Goal: Task Accomplishment & Management: Complete application form

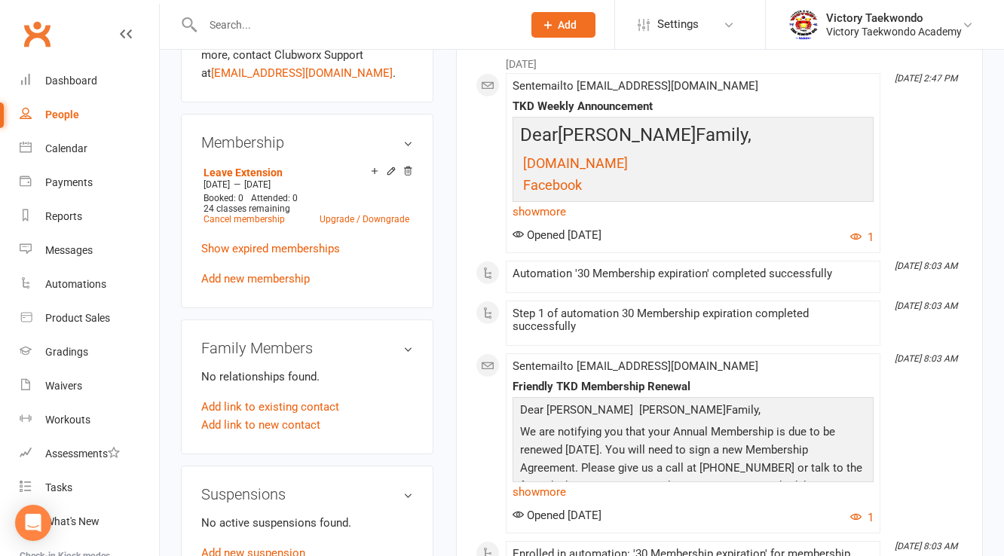
scroll to position [663, 0]
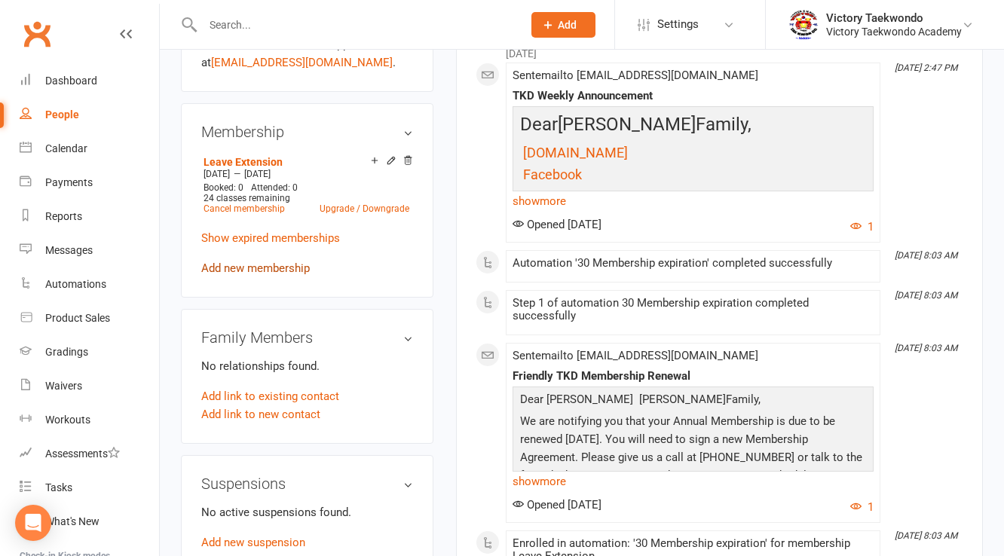
click at [271, 270] on link "Add new membership" at bounding box center [255, 269] width 109 height 14
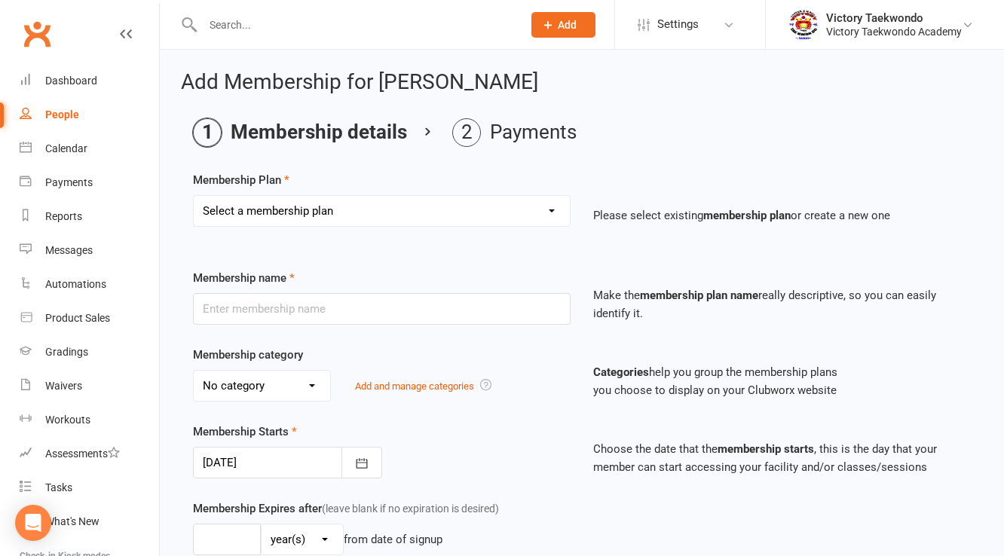
click at [550, 210] on select "Select a membership plan Create new Membership Plan 2 Week Trial 4 Week Special…" at bounding box center [382, 211] width 376 height 30
select select "15"
click at [194, 196] on select "Select a membership plan Create new Membership Plan 2 Week Trial 4 Week Special…" at bounding box center [382, 211] width 376 height 30
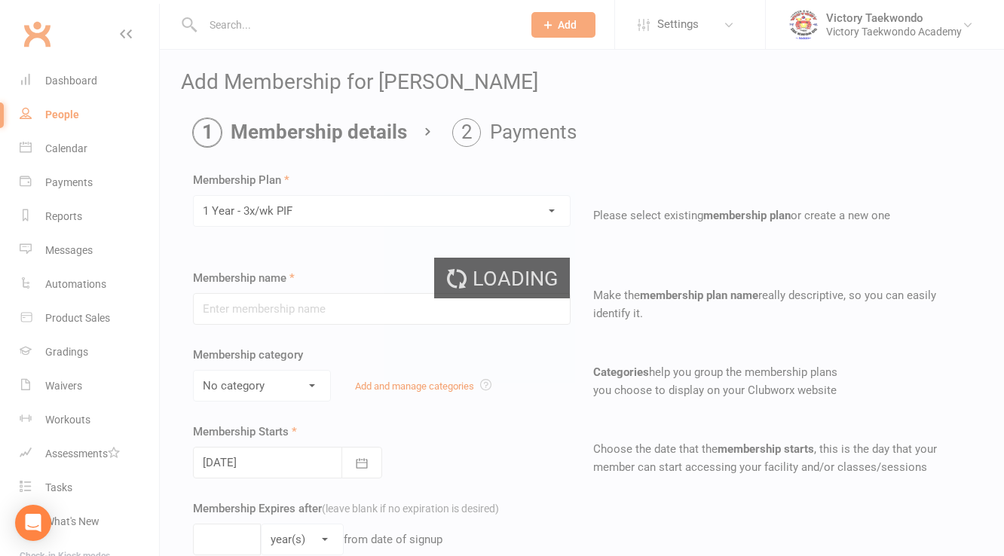
type input "1 Year - 3x/wk PIF"
select select "0"
type input "1"
type input "160"
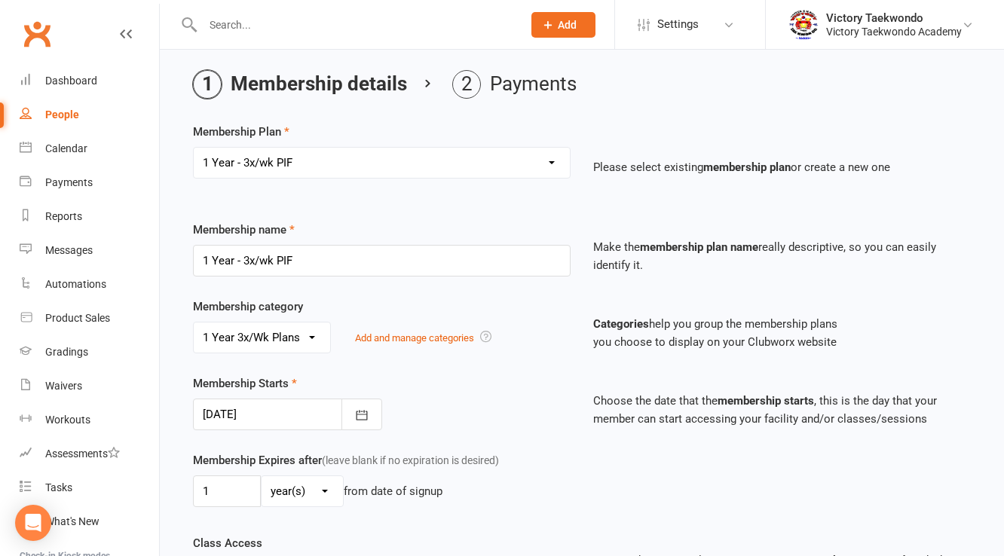
scroll to position [121, 0]
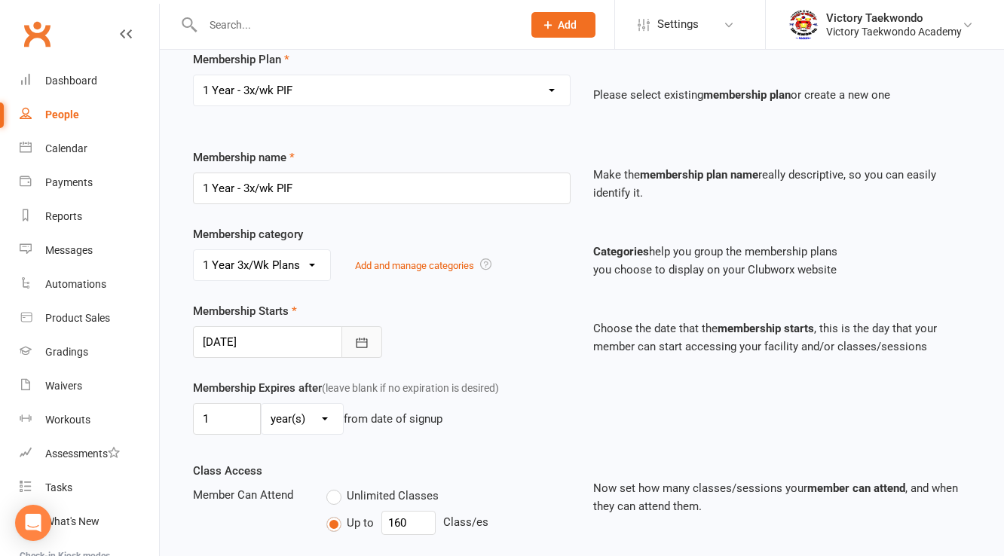
click at [358, 340] on icon "button" at bounding box center [361, 342] width 15 height 15
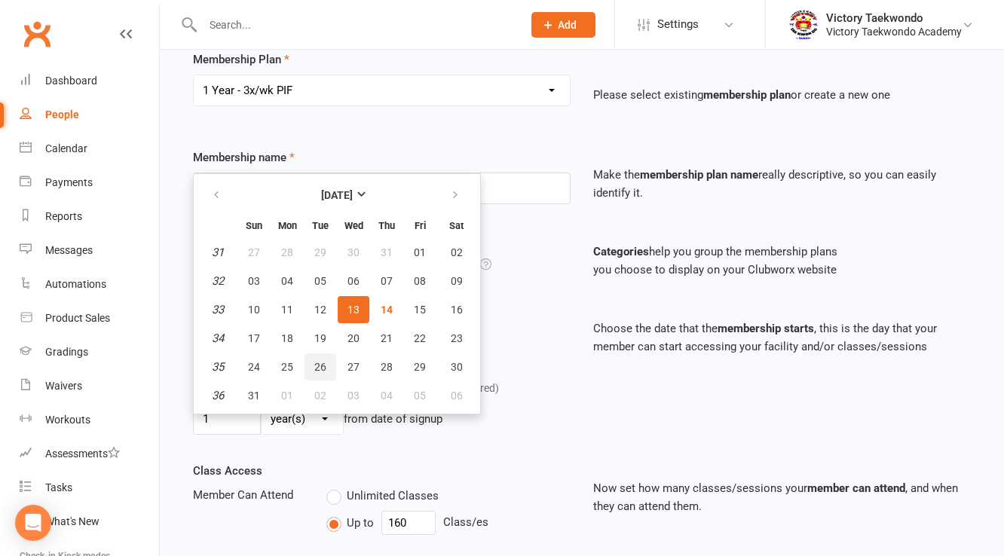
click at [318, 362] on span "26" at bounding box center [320, 367] width 12 height 12
type input "[DATE]"
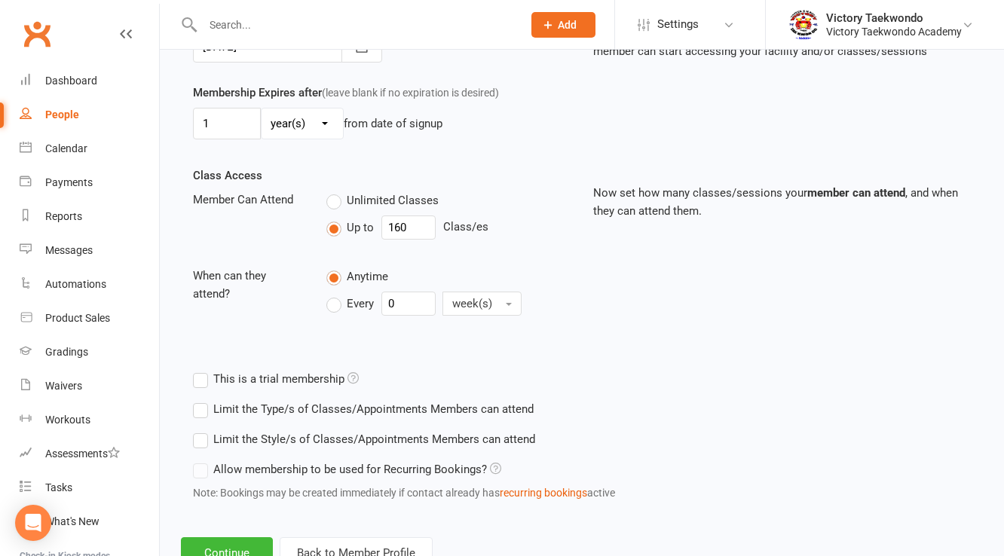
scroll to position [469, 0]
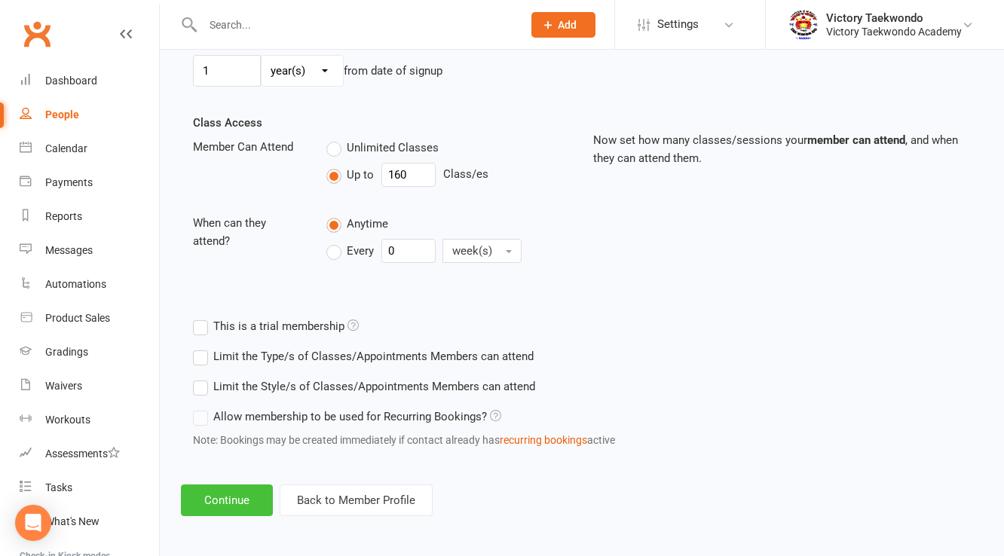
click at [242, 490] on button "Continue" at bounding box center [227, 501] width 92 height 32
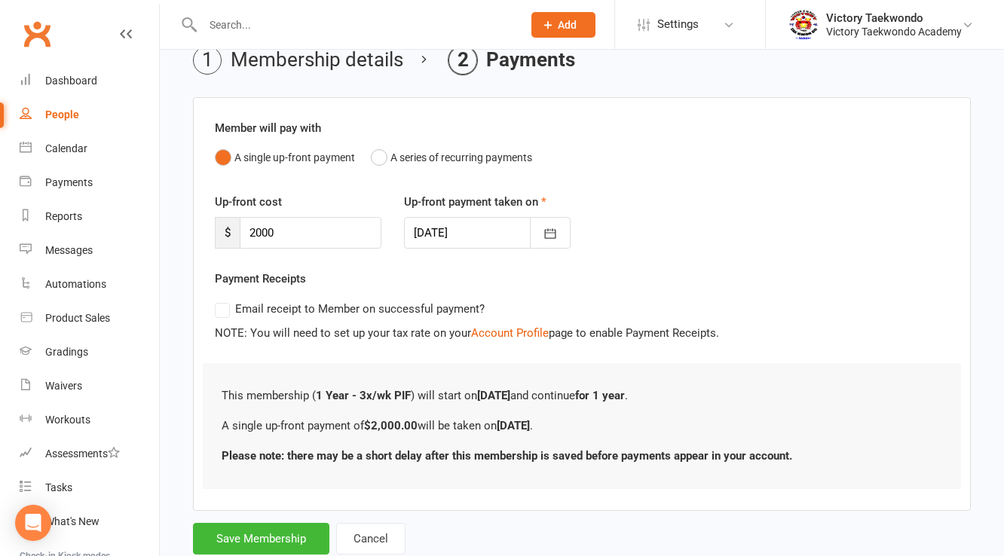
scroll to position [115, 0]
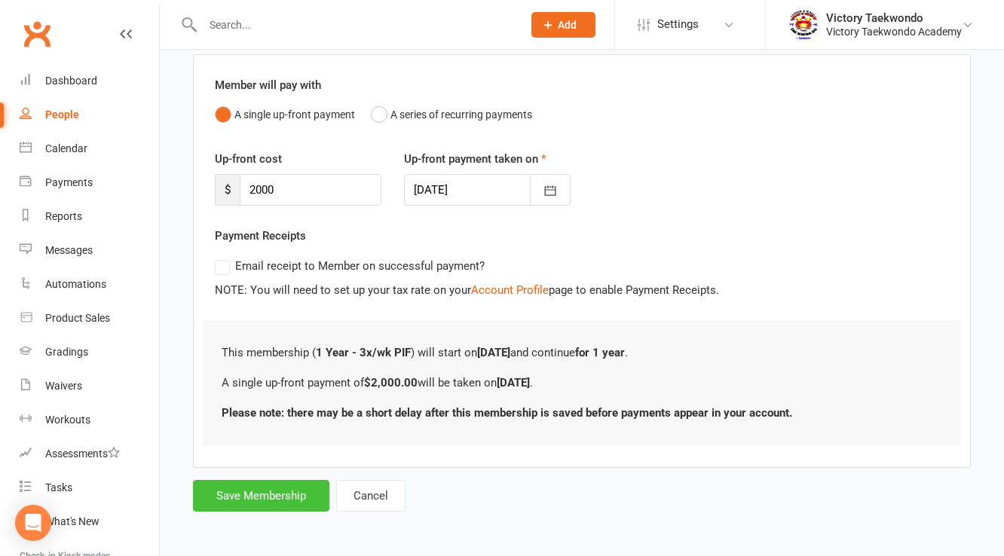
click at [296, 492] on button "Save Membership" at bounding box center [261, 496] width 136 height 32
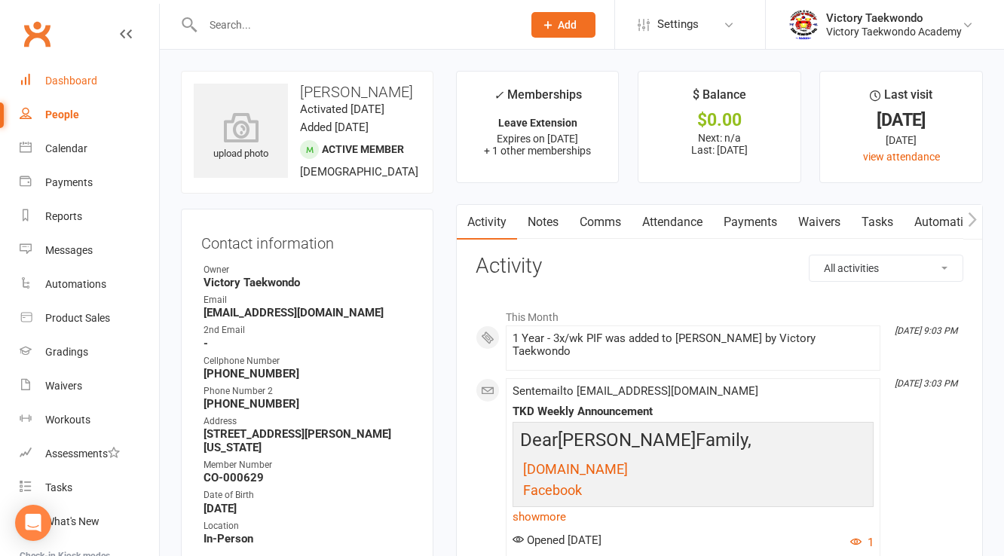
click at [77, 81] on div "Dashboard" at bounding box center [71, 81] width 52 height 12
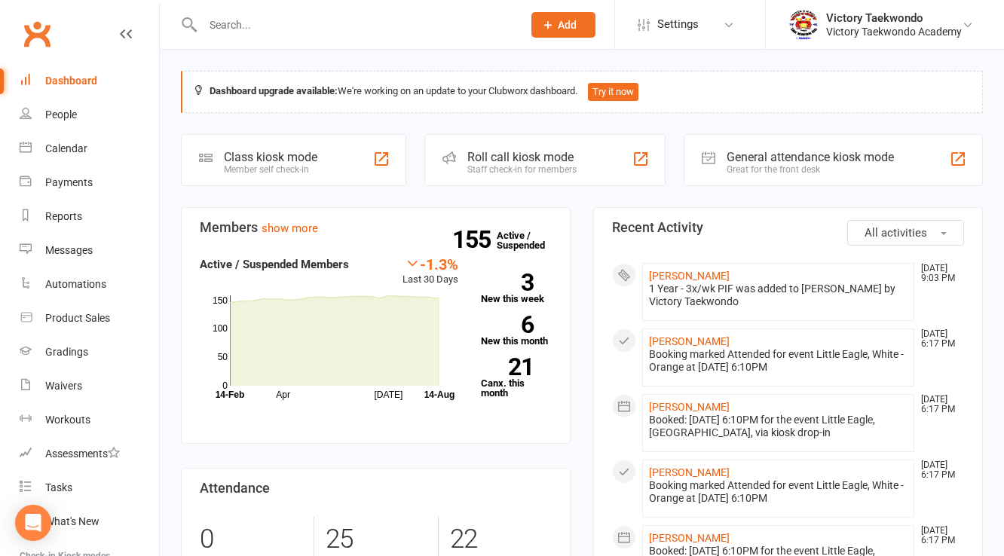
click at [550, 23] on icon at bounding box center [548, 25] width 14 height 14
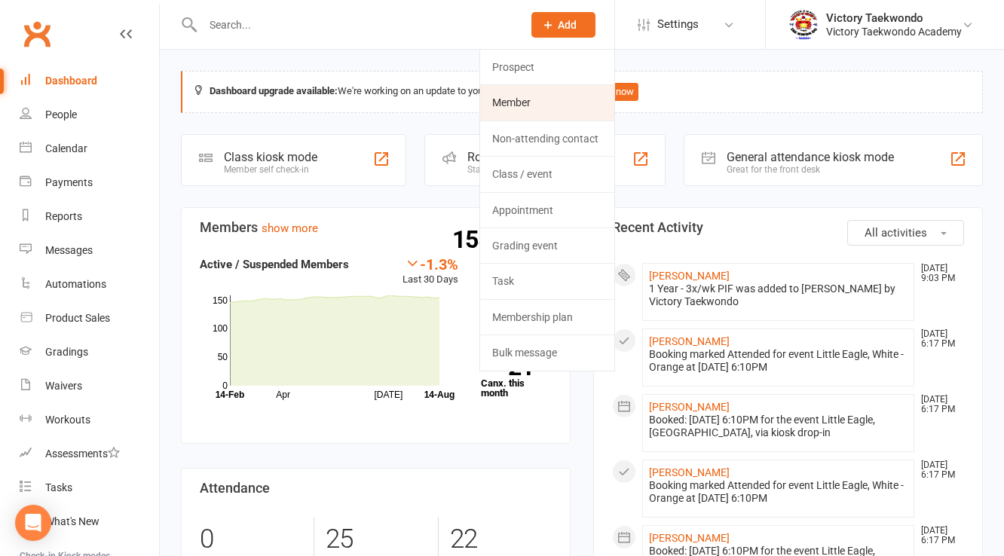
click at [512, 102] on link "Member" at bounding box center [547, 102] width 134 height 35
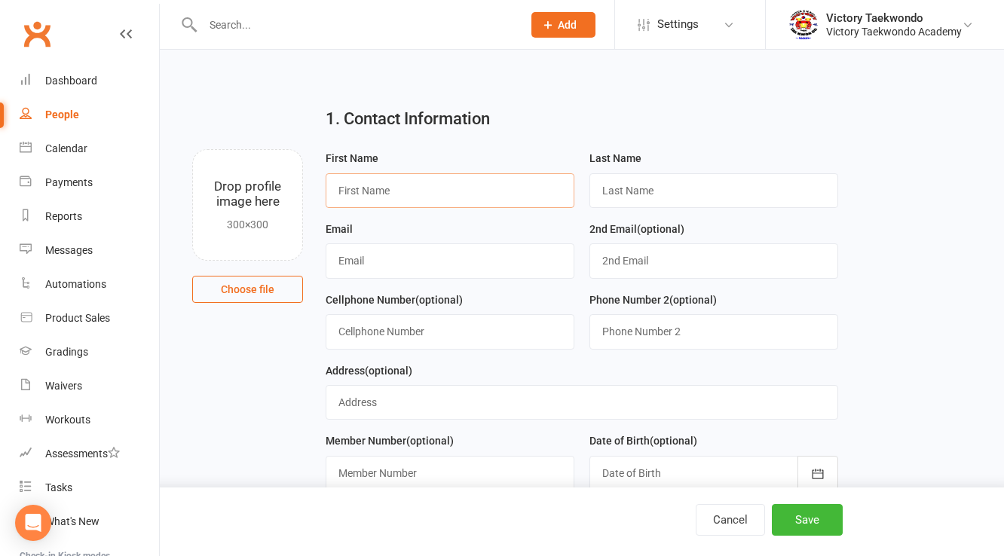
click at [399, 187] on input "text" at bounding box center [450, 190] width 249 height 35
type input "[PERSON_NAME]"
type input "Nkamany"
click at [377, 262] on input "text" at bounding box center [450, 260] width 249 height 35
type input "[EMAIL_ADDRESS][DOMAIN_NAME]"
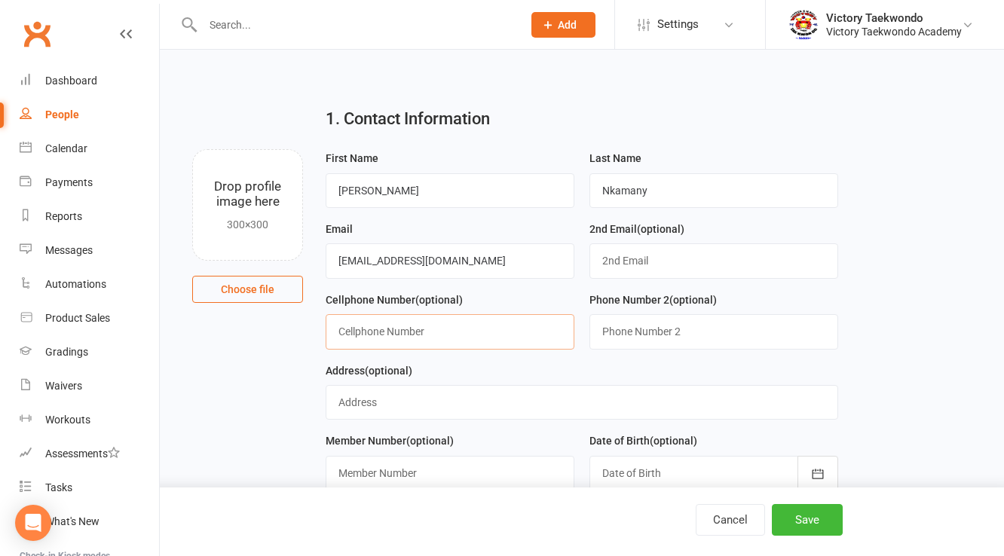
click at [502, 340] on input "text" at bounding box center [450, 331] width 249 height 35
type input "[PHONE_NUMBER]"
click at [411, 404] on input "text" at bounding box center [582, 402] width 512 height 35
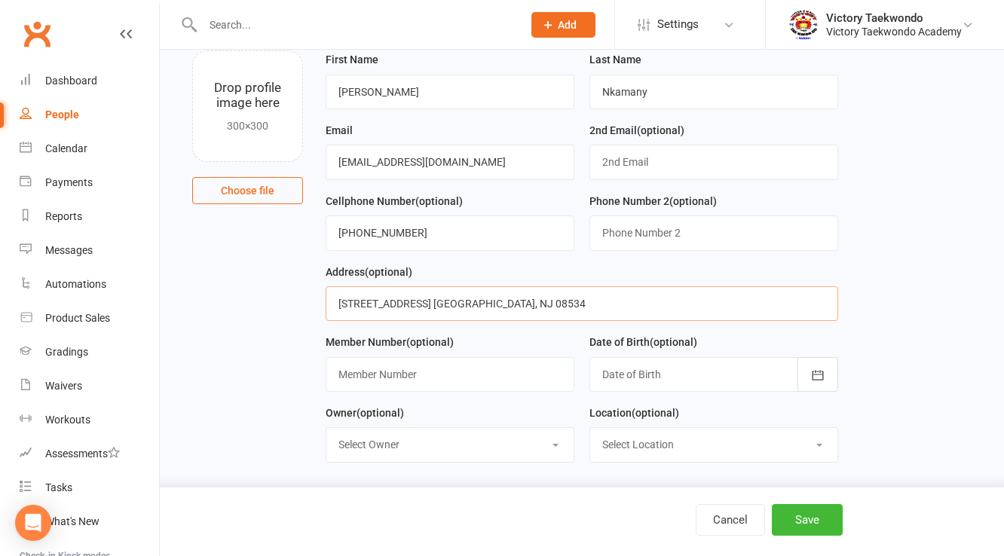
scroll to position [121, 0]
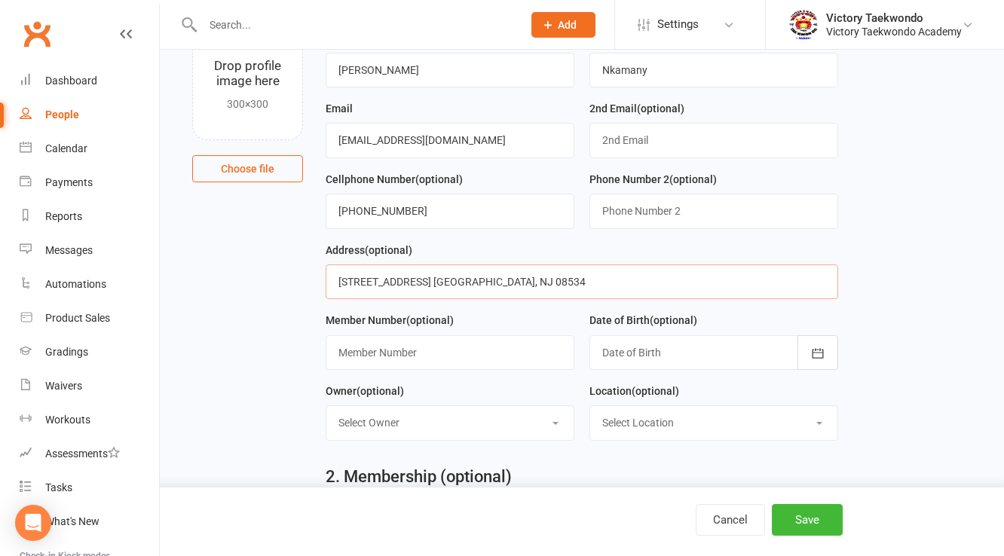
type input "[STREET_ADDRESS] [GEOGRAPHIC_DATA], NJ 08534"
click at [616, 343] on div at bounding box center [713, 352] width 249 height 35
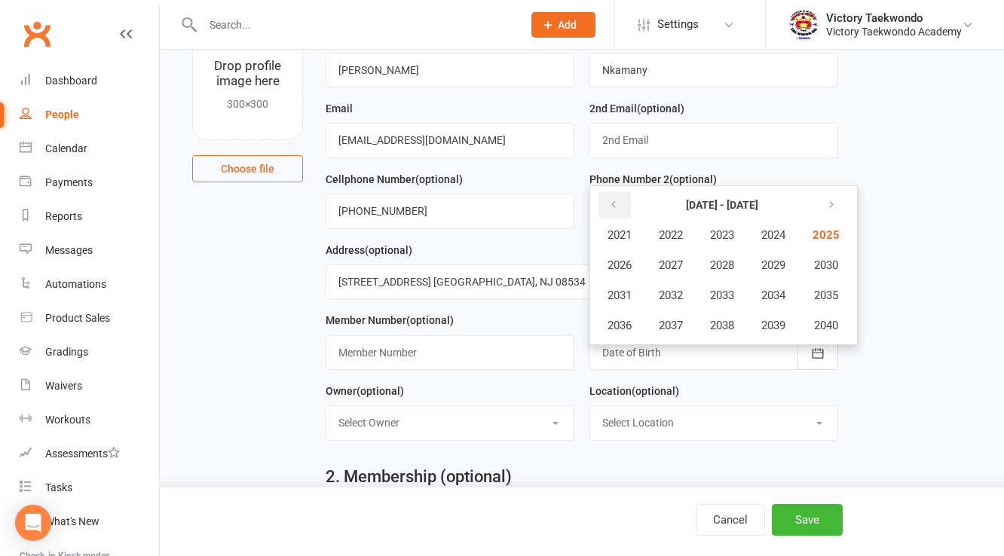
click at [615, 202] on icon "button" at bounding box center [613, 205] width 11 height 12
click at [782, 229] on span "1984" at bounding box center [773, 235] width 24 height 14
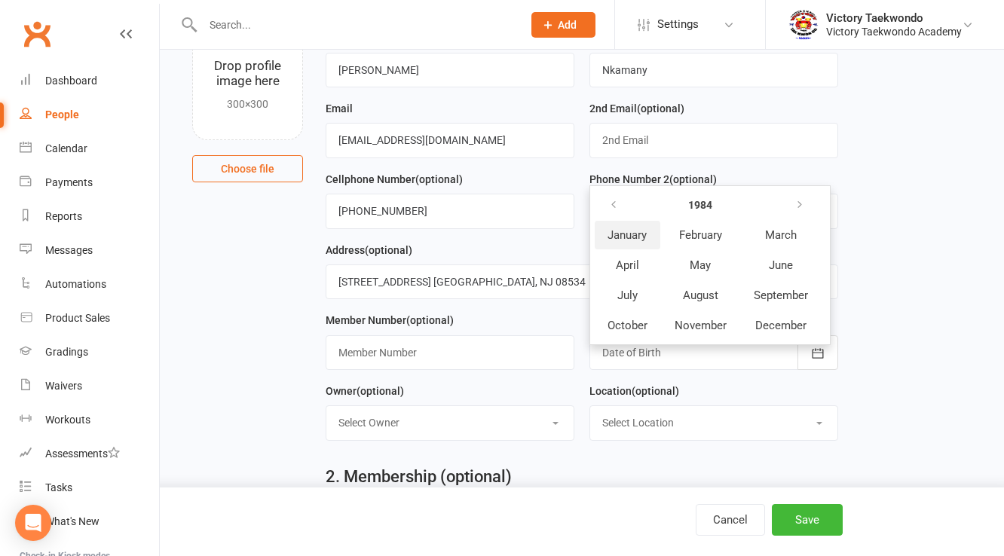
click at [623, 233] on span "January" at bounding box center [626, 235] width 39 height 14
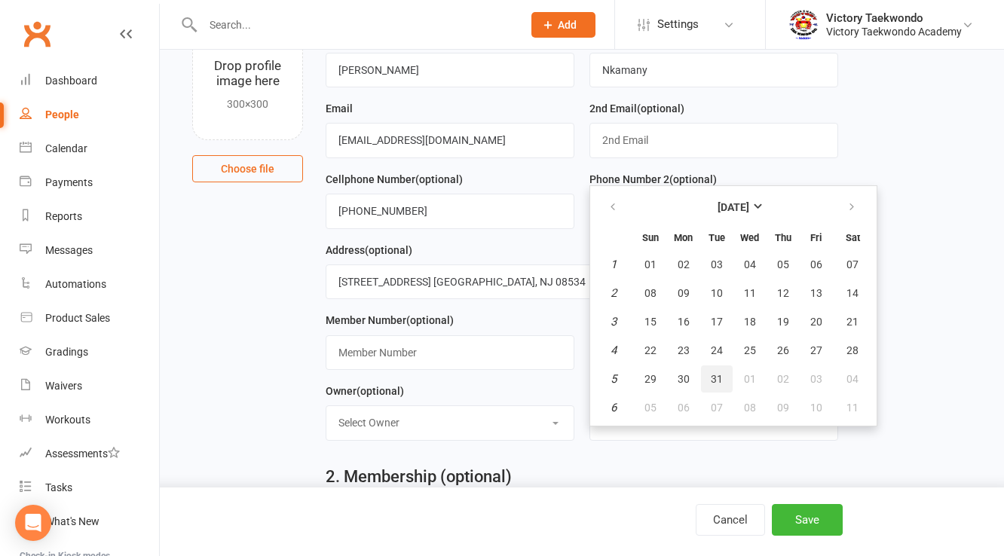
click at [715, 378] on span "31" at bounding box center [717, 379] width 12 height 12
type input "[DATE]"
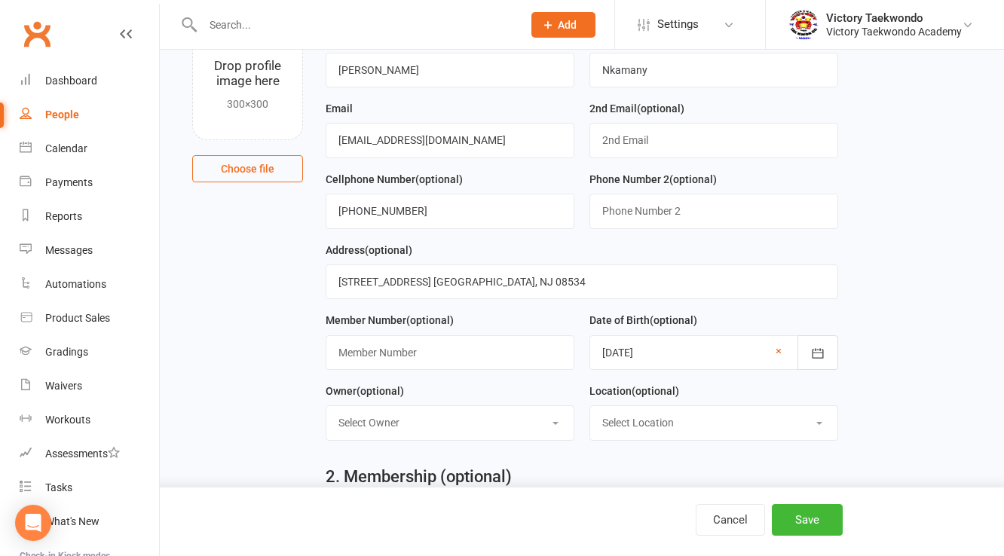
click at [560, 421] on select "Select Owner Victory Taekwondo Grand Master [PERSON_NAME] Master [PERSON_NAME]" at bounding box center [449, 422] width 247 height 33
select select "0"
click at [326, 406] on select "Select Owner Victory Taekwondo Grand Master [PERSON_NAME] Master [PERSON_NAME]" at bounding box center [449, 422] width 247 height 33
click at [820, 420] on select "Select Location [MEDICAL_DATA] Break In-Person Online [GEOGRAPHIC_DATA] Return …" at bounding box center [713, 422] width 247 height 33
select select "1"
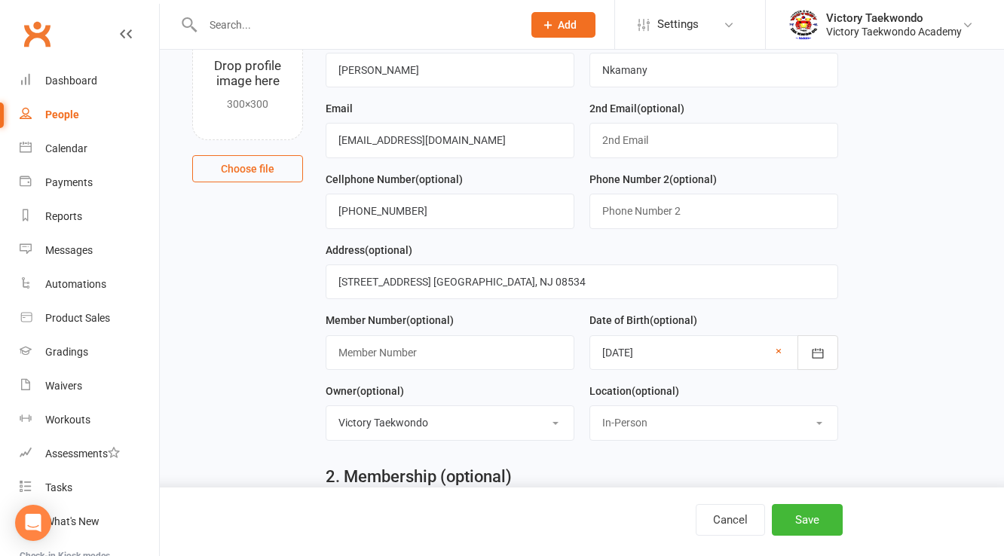
click at [590, 406] on select "Select Location [MEDICAL_DATA] Break In-Person Online [GEOGRAPHIC_DATA] Return …" at bounding box center [713, 422] width 247 height 33
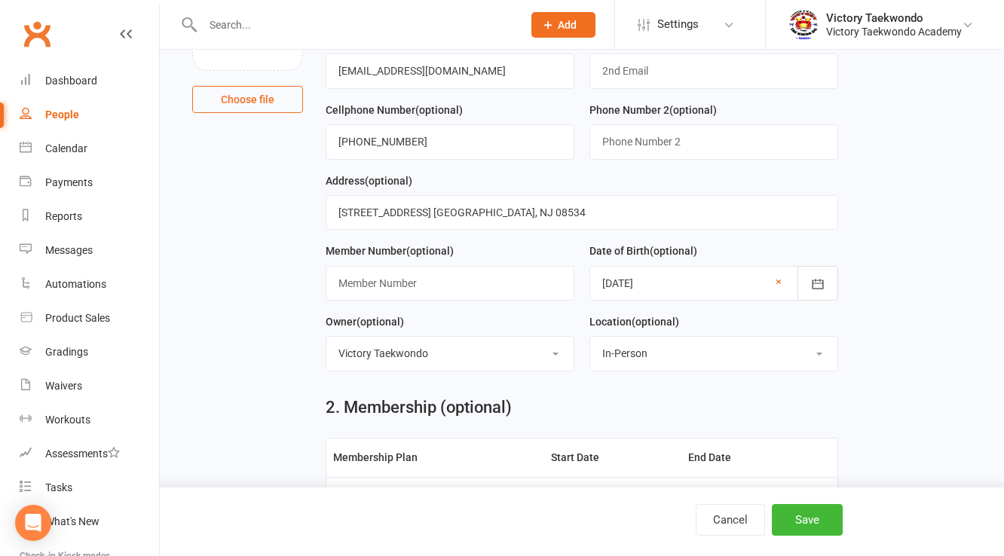
scroll to position [301, 0]
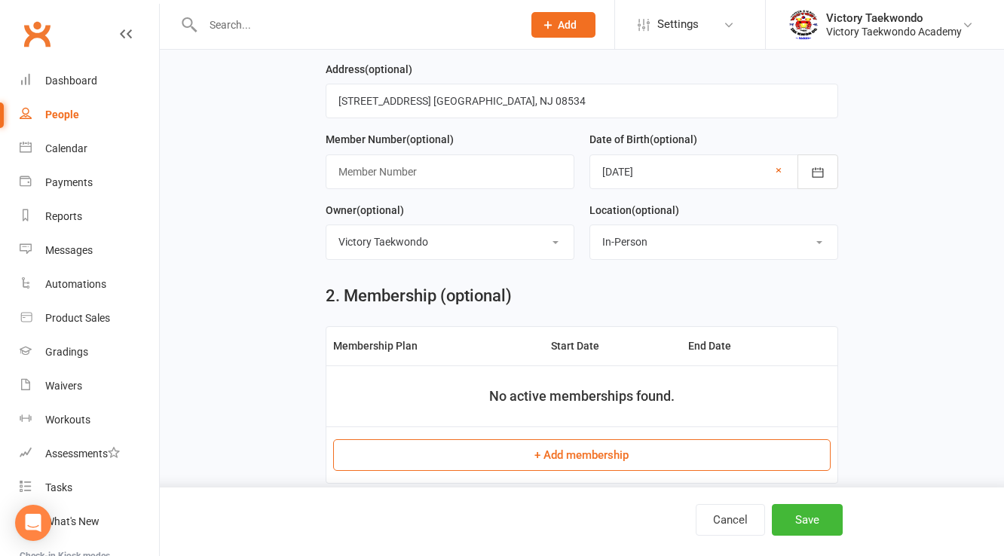
click at [588, 454] on button "+ Add membership" at bounding box center [581, 455] width 497 height 32
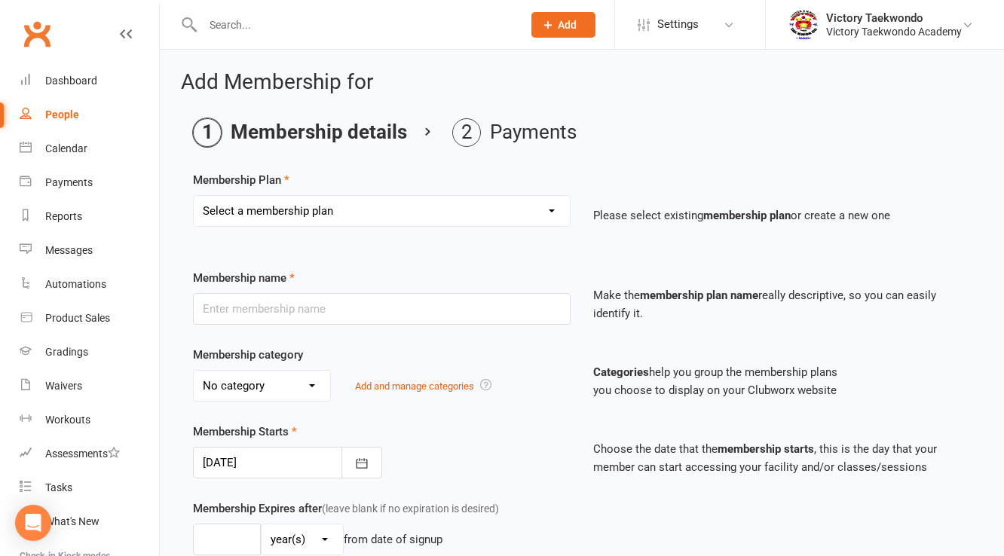
click at [547, 208] on select "Select a membership plan Create new Membership Plan 2 Week Trial 4 Week Special…" at bounding box center [382, 211] width 376 height 30
select select "64"
click at [194, 196] on select "Select a membership plan Create new Membership Plan 2 Week Trial 4 Week Special…" at bounding box center [382, 211] width 376 height 30
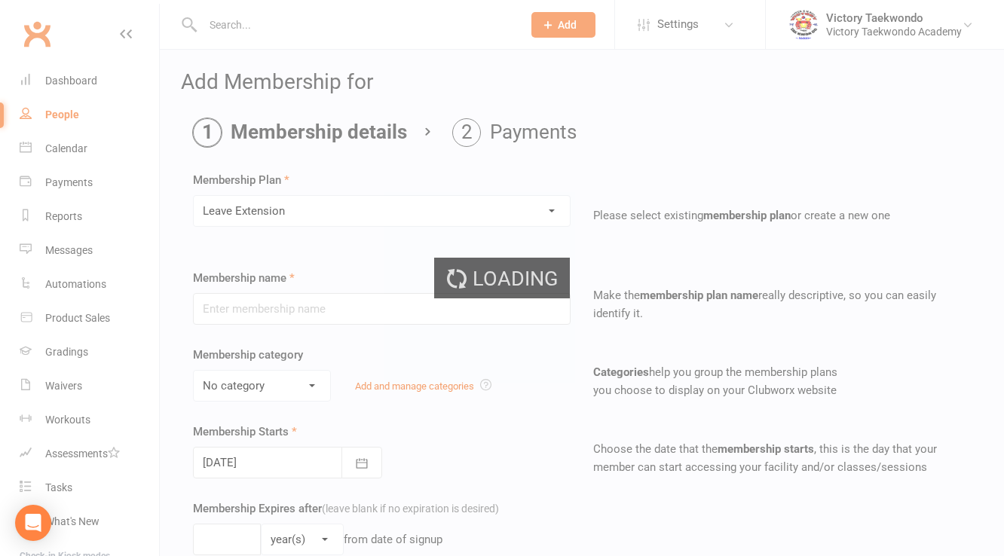
type input "Leave Extension"
select select "3"
type input "3"
select select "2"
type input "24"
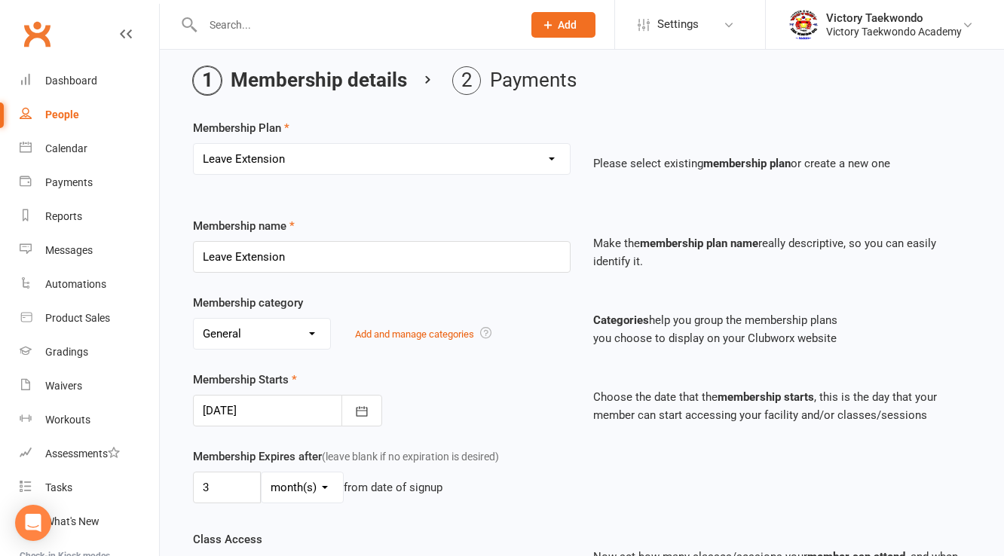
scroll to position [121, 0]
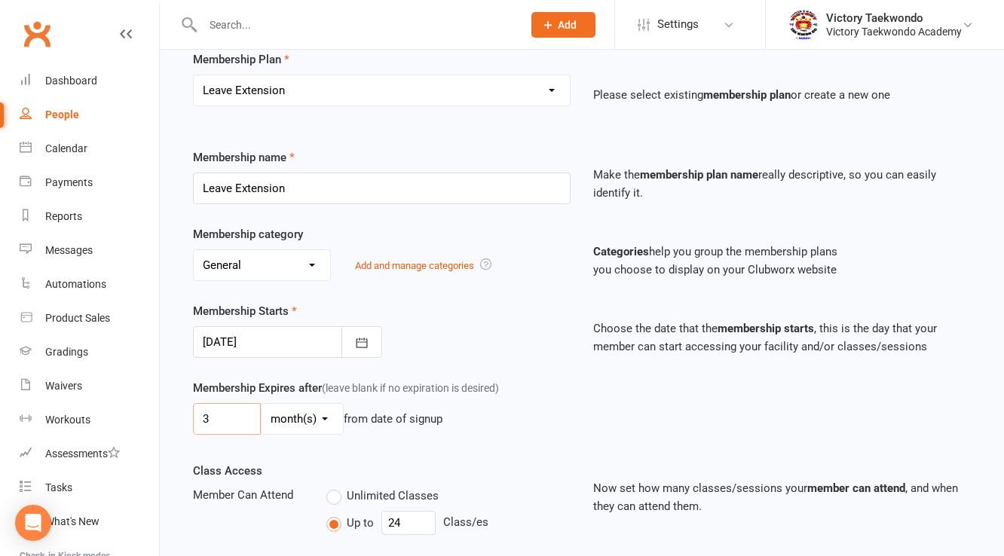
click at [204, 415] on input "3" at bounding box center [227, 419] width 68 height 32
type input "7"
click at [368, 462] on div "Class Access Member Can Attend Unlimited Classes Up to 24 Class/es When can the…" at bounding box center [382, 550] width 400 height 176
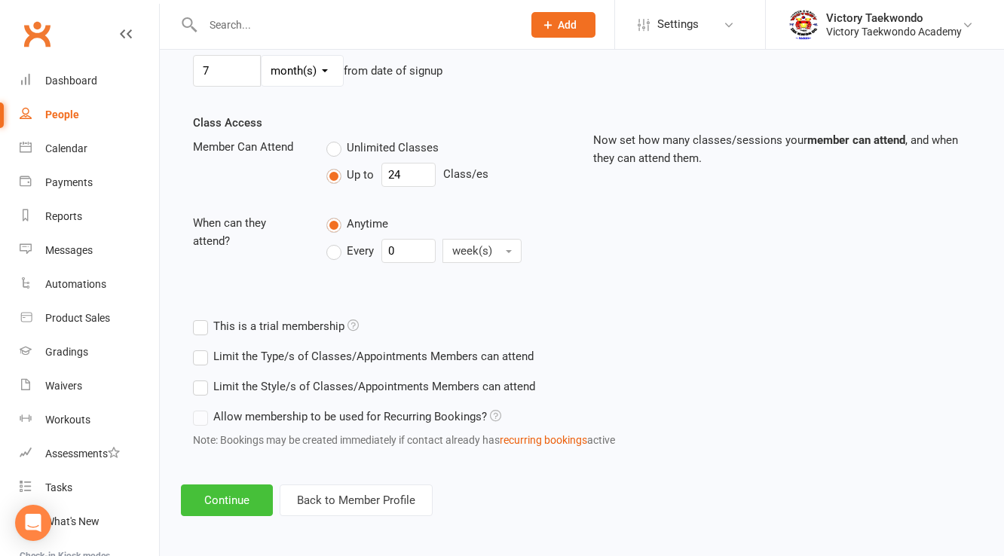
click at [243, 494] on button "Continue" at bounding box center [227, 501] width 92 height 32
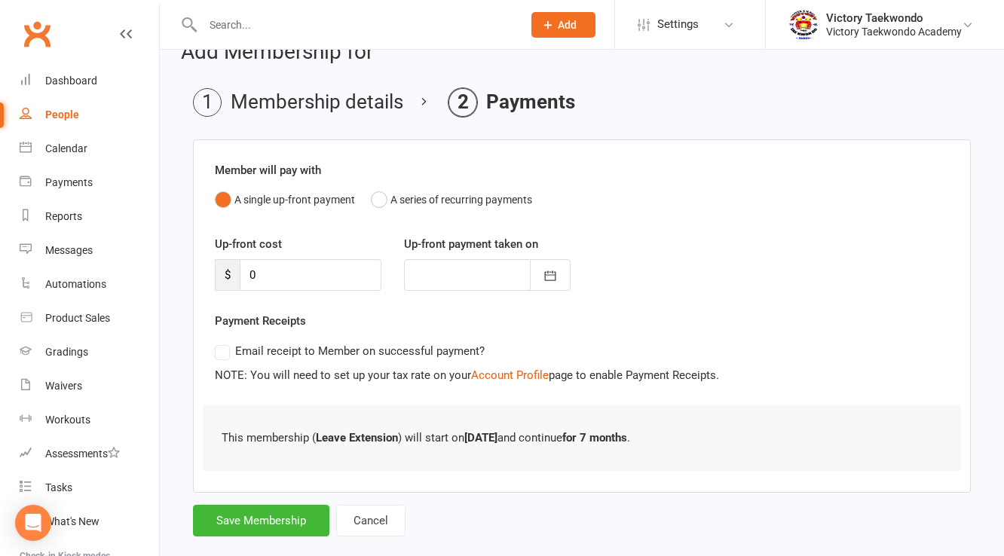
scroll to position [55, 0]
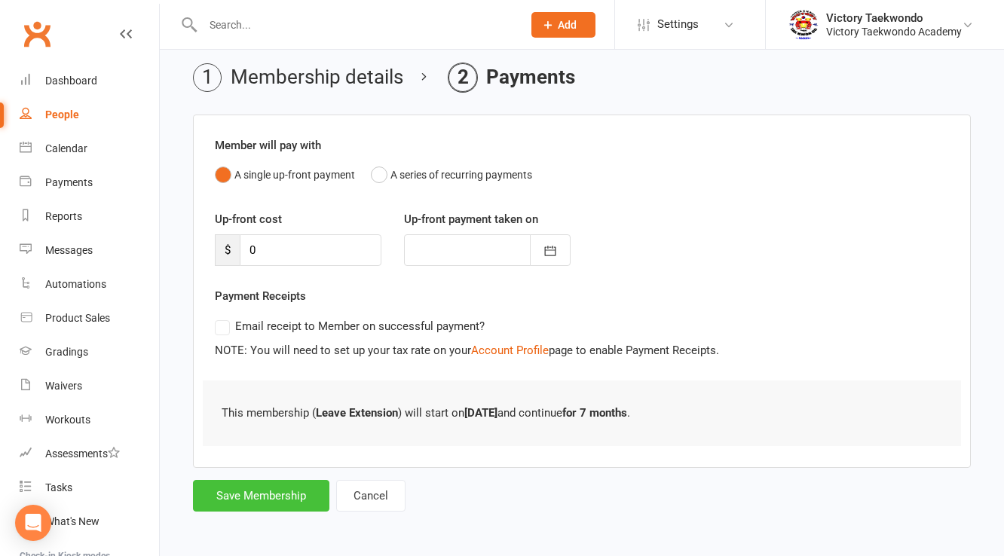
click at [283, 488] on button "Save Membership" at bounding box center [261, 496] width 136 height 32
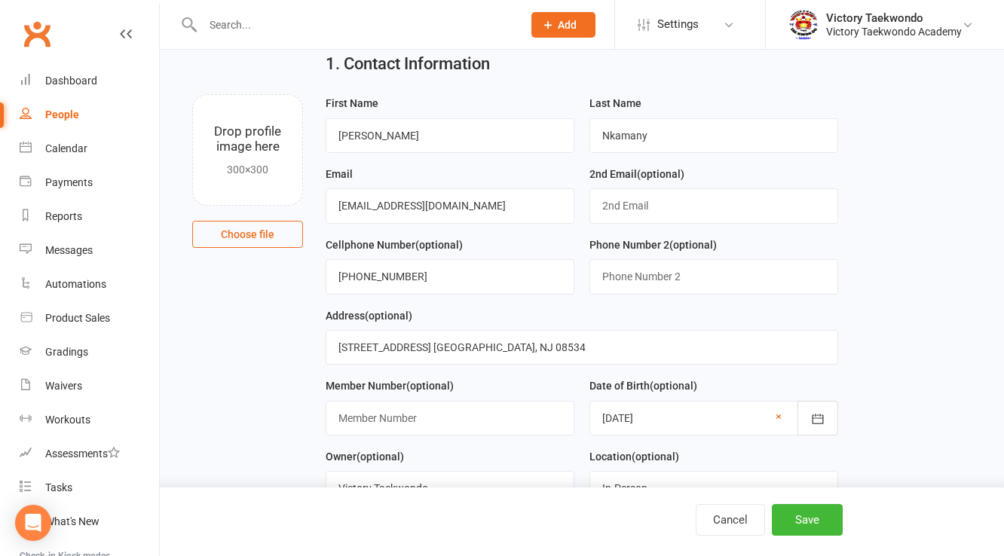
scroll to position [571, 0]
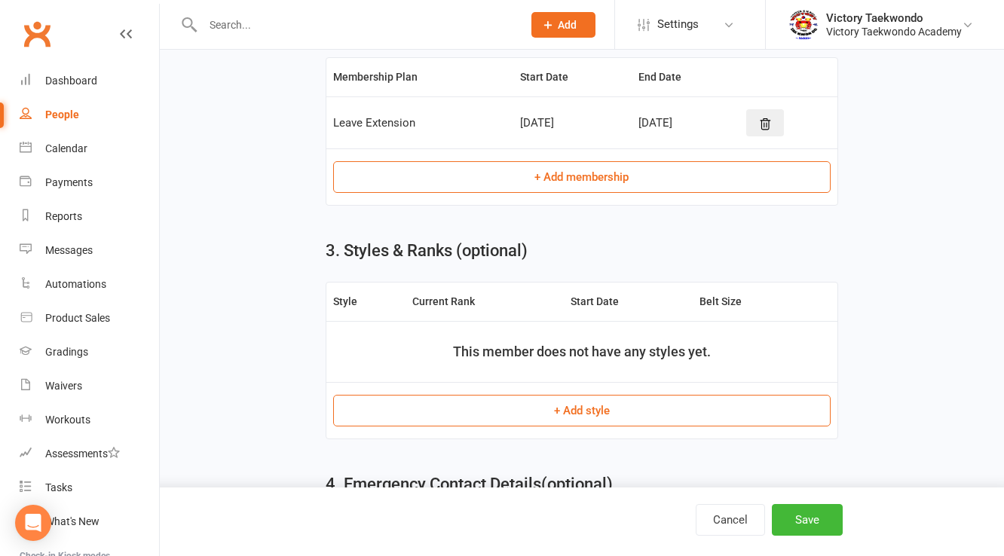
click at [590, 404] on button "+ Add style" at bounding box center [581, 411] width 497 height 32
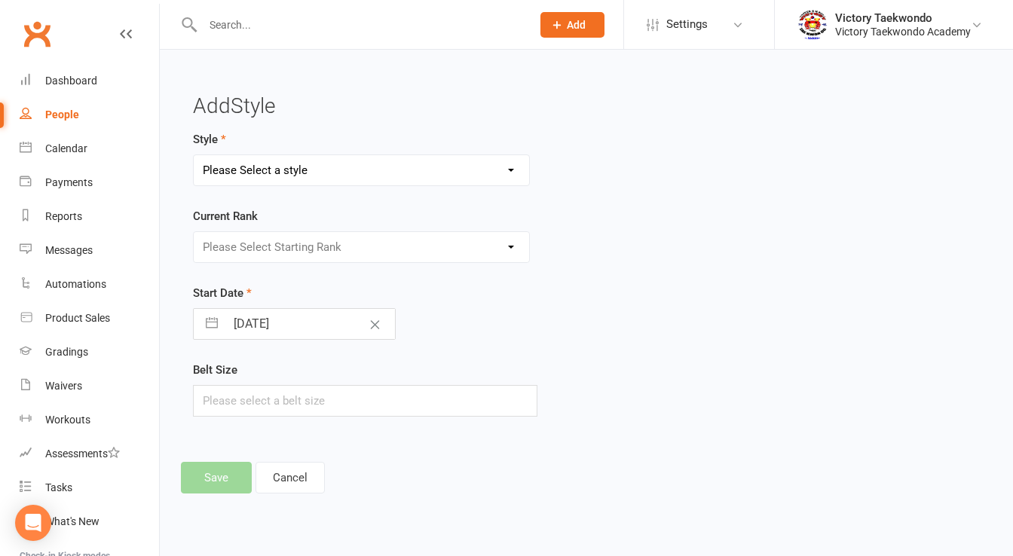
click at [516, 166] on select "Please Select a style Children Little Eagle Teen/Adult" at bounding box center [361, 170] width 335 height 30
select select "764"
click at [194, 155] on select "Please Select a style Children Little Eagle Teen/Adult" at bounding box center [361, 170] width 335 height 30
click at [512, 243] on select "Please Select Starting Rank White Yellow Orange Camo Green Purple Blue Blue Hig…" at bounding box center [361, 247] width 335 height 30
select select "6834"
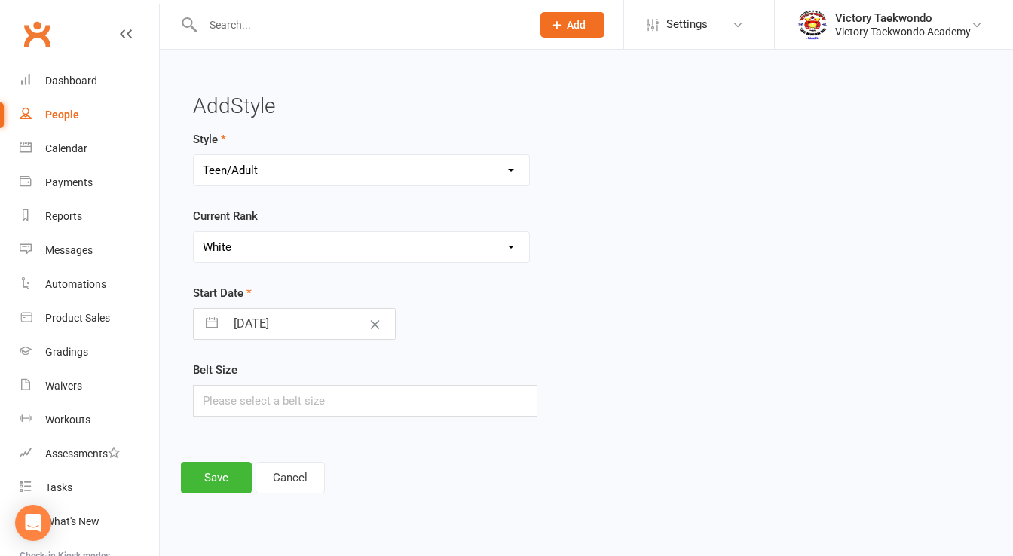
click at [194, 232] on select "Please Select Starting Rank White Yellow Orange Camo Green Purple Blue Blue Hig…" at bounding box center [361, 247] width 335 height 30
click at [226, 396] on input "text" at bounding box center [365, 401] width 344 height 32
type input "5"
click at [222, 476] on button "Save" at bounding box center [216, 478] width 71 height 32
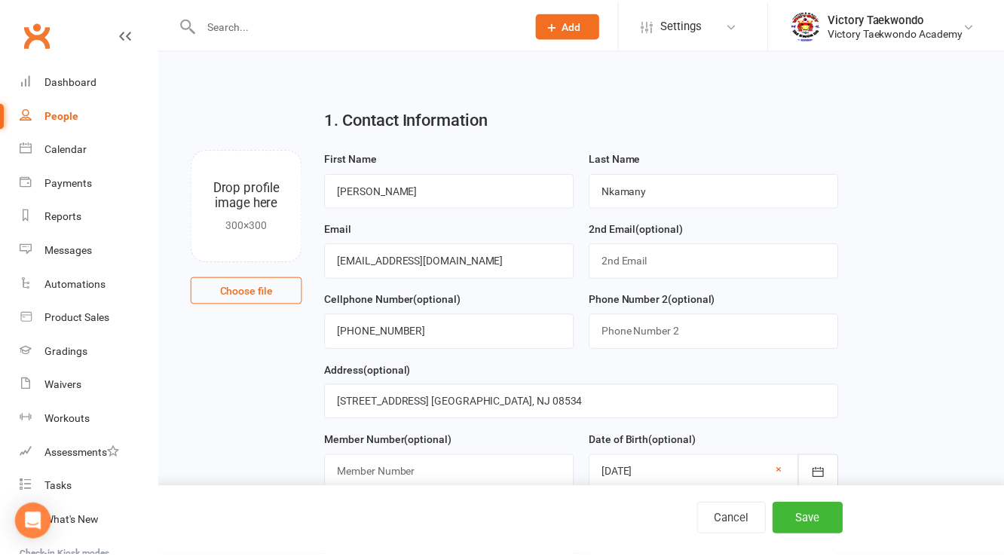
scroll to position [794, 0]
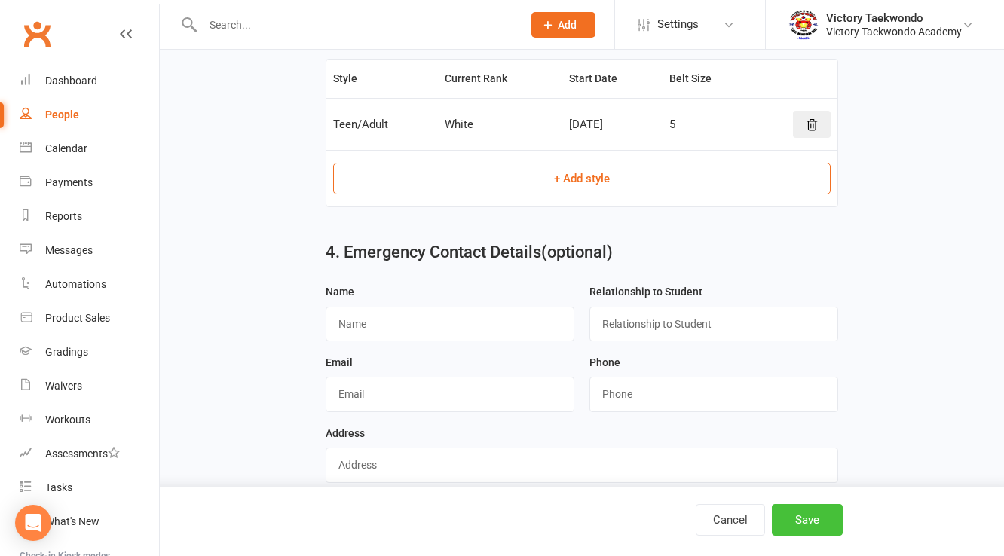
click at [808, 527] on button "Save" at bounding box center [807, 520] width 71 height 32
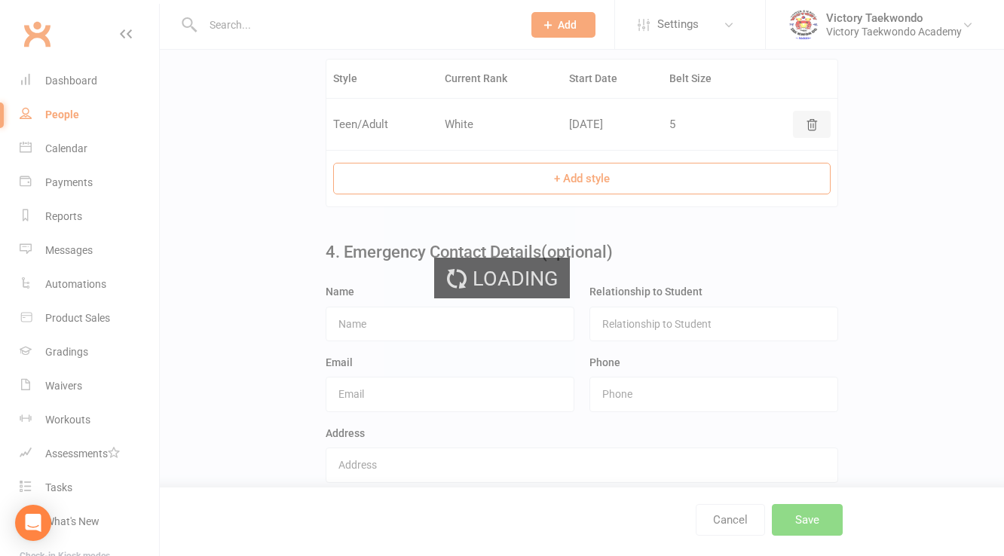
scroll to position [0, 0]
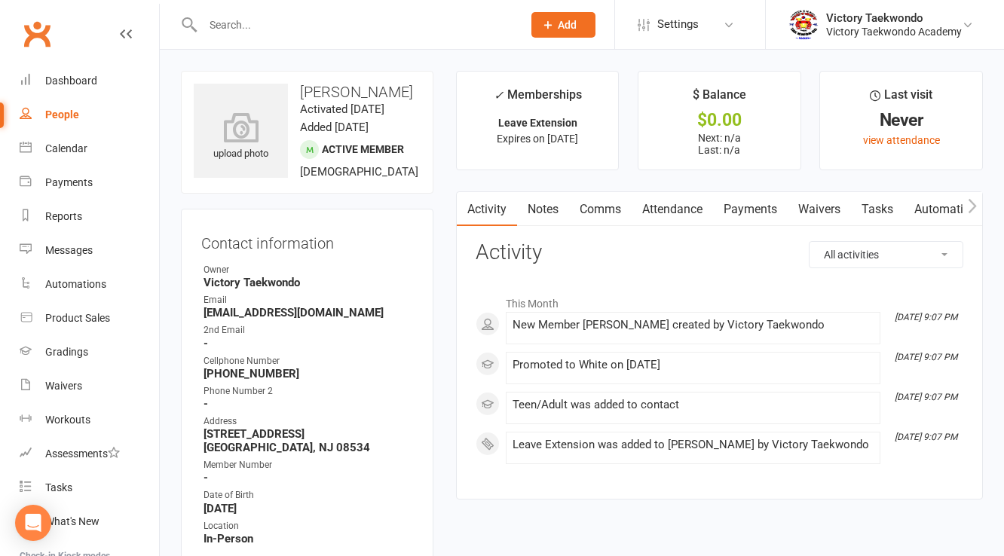
drag, startPoint x: 292, startPoint y: 23, endPoint x: 289, endPoint y: 55, distance: 31.8
click at [291, 27] on input "text" at bounding box center [355, 24] width 314 height 21
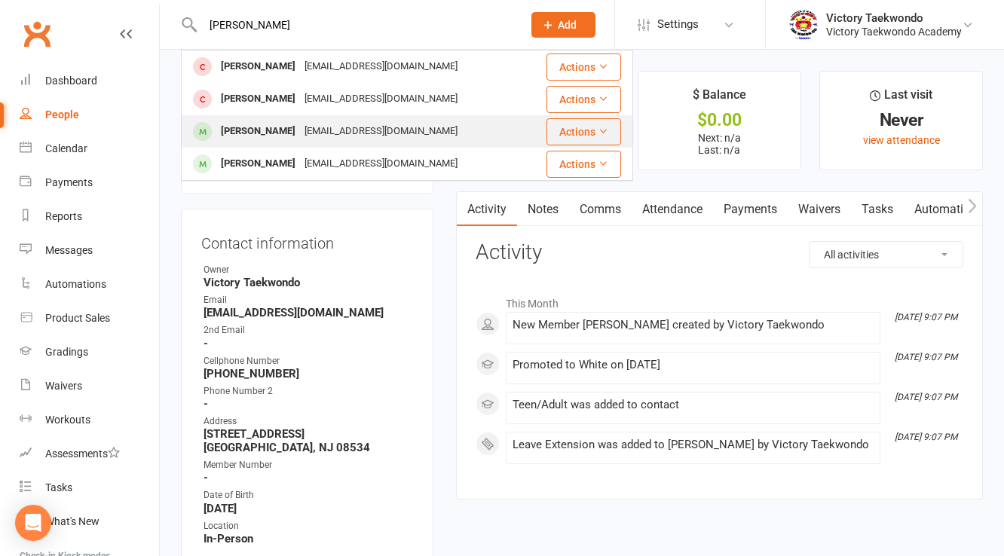
type input "[PERSON_NAME]"
click at [253, 135] on div "[PERSON_NAME]" at bounding box center [258, 132] width 84 height 22
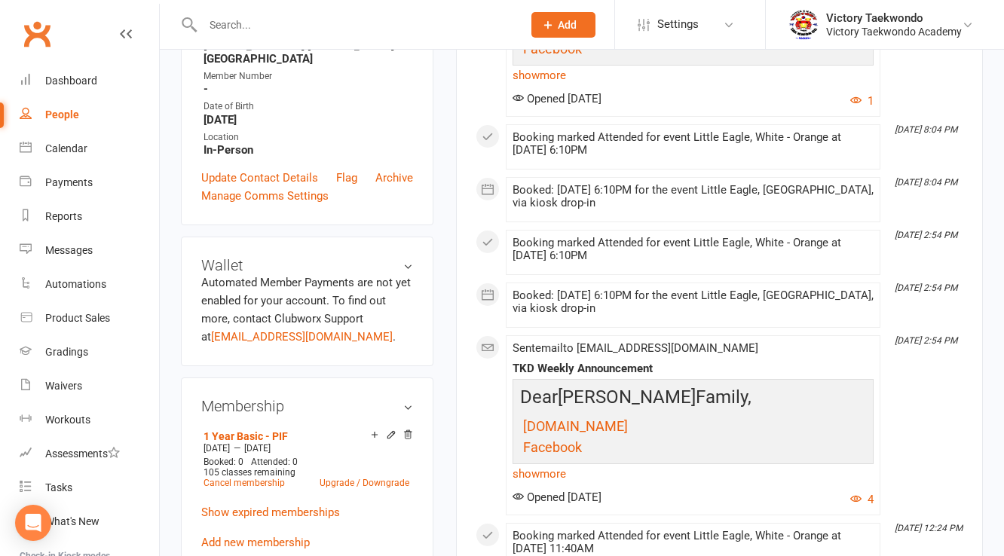
scroll to position [482, 0]
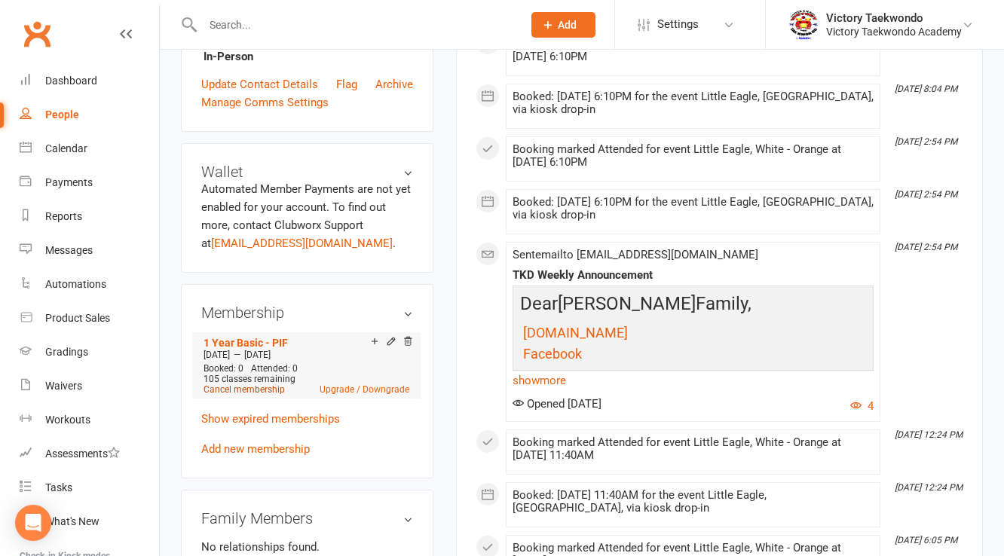
click at [268, 384] on link "Cancel membership" at bounding box center [243, 389] width 81 height 11
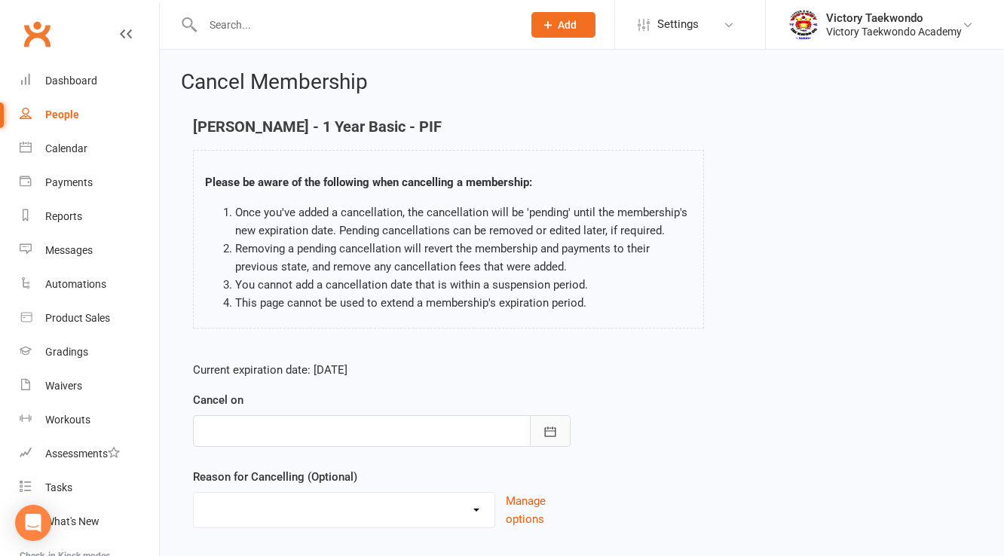
click at [552, 434] on icon "button" at bounding box center [550, 431] width 15 height 15
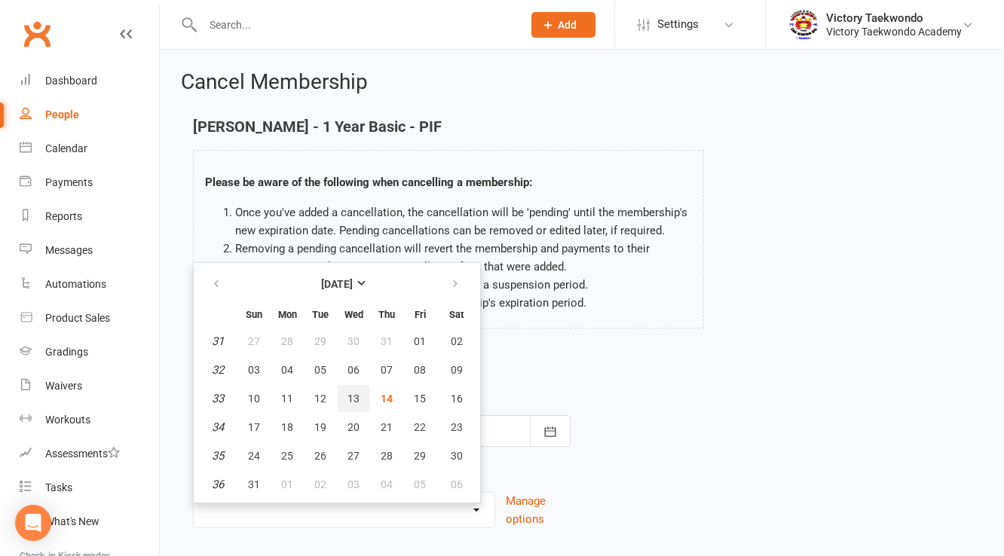
click at [351, 395] on span "13" at bounding box center [353, 399] width 12 height 12
type input "[DATE]"
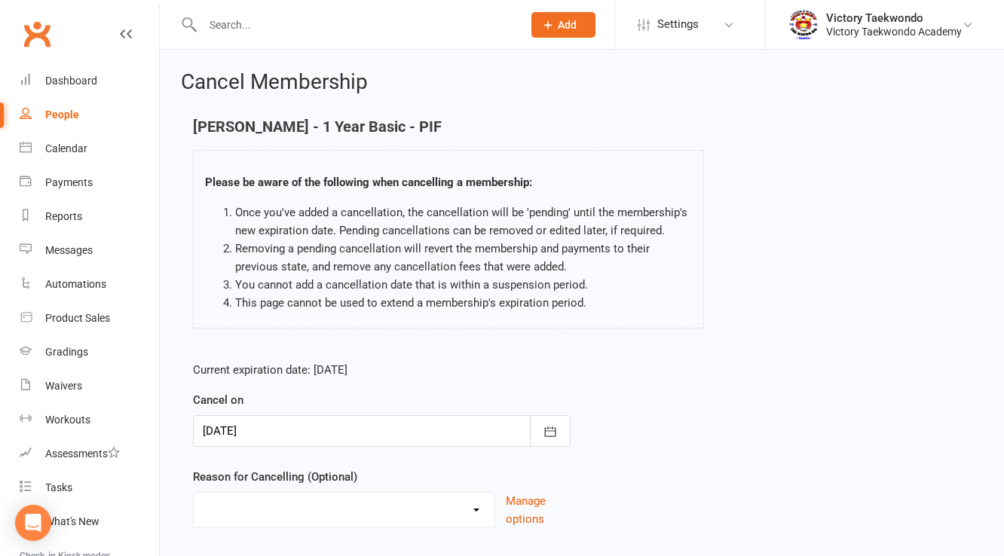
click at [473, 509] on select "Holiday Injury Other reason" at bounding box center [344, 508] width 301 height 30
select select "2"
click at [194, 493] on select "Holiday Injury Other reason" at bounding box center [344, 508] width 301 height 30
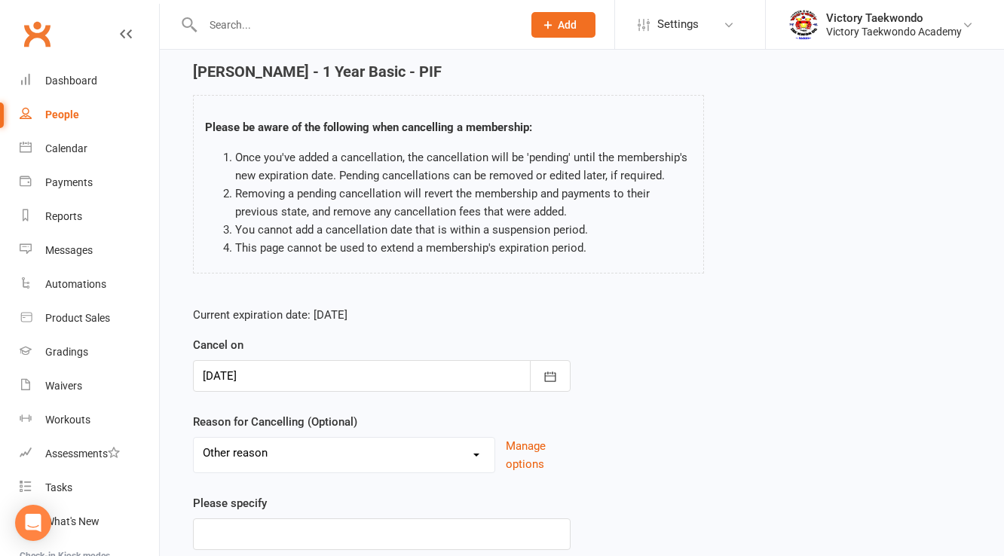
scroll to position [121, 0]
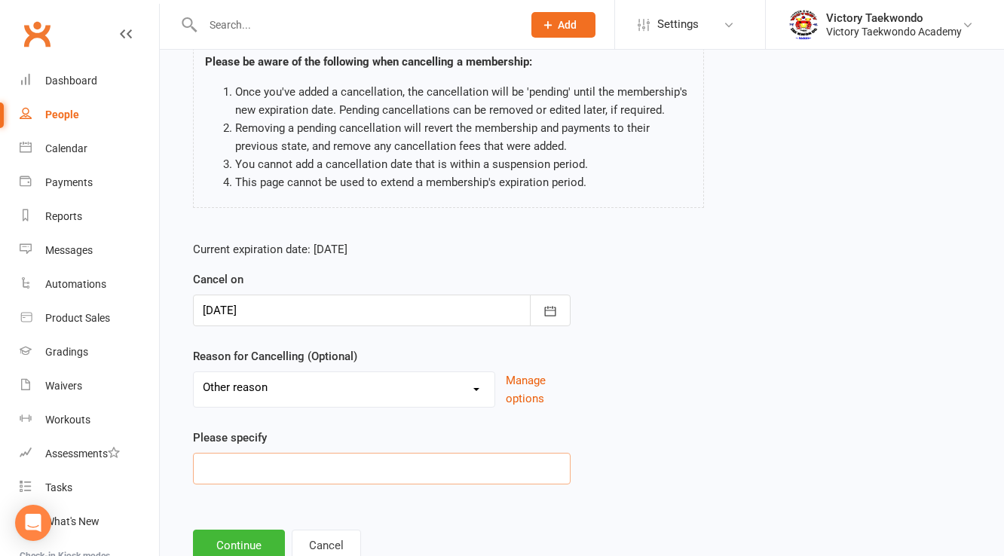
click at [214, 467] on input at bounding box center [382, 469] width 378 height 32
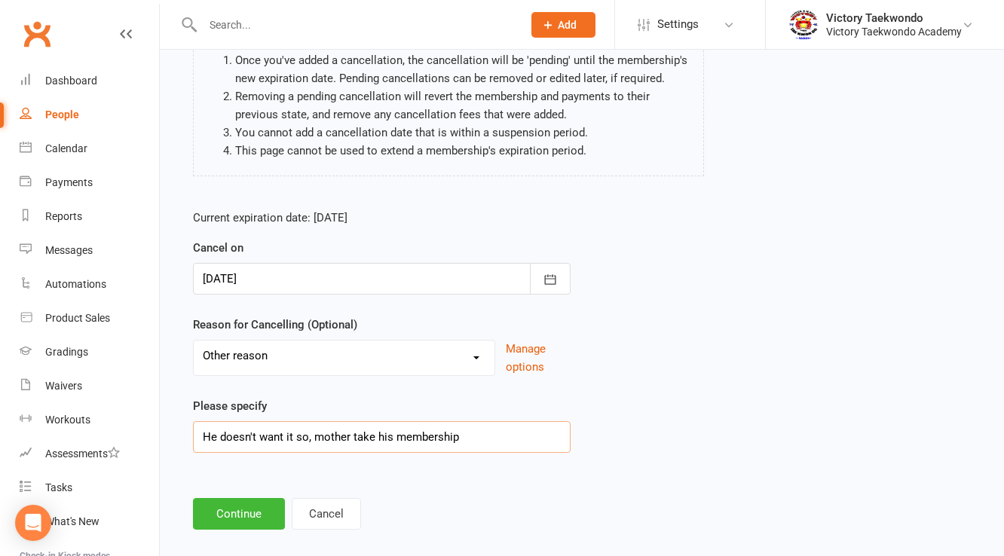
scroll to position [170, 0]
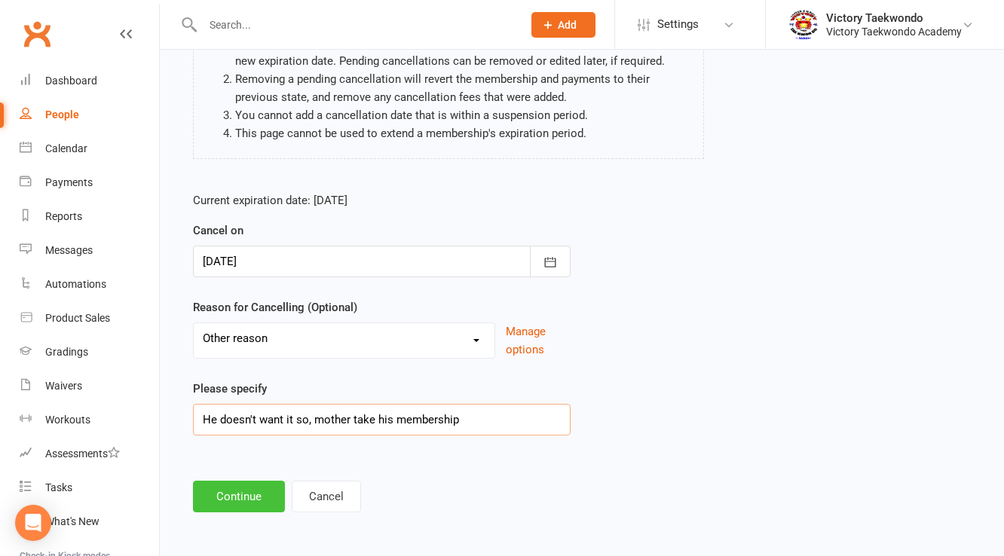
type input "He doesn't want it so, mother take his membership"
click at [235, 497] on button "Continue" at bounding box center [239, 497] width 92 height 32
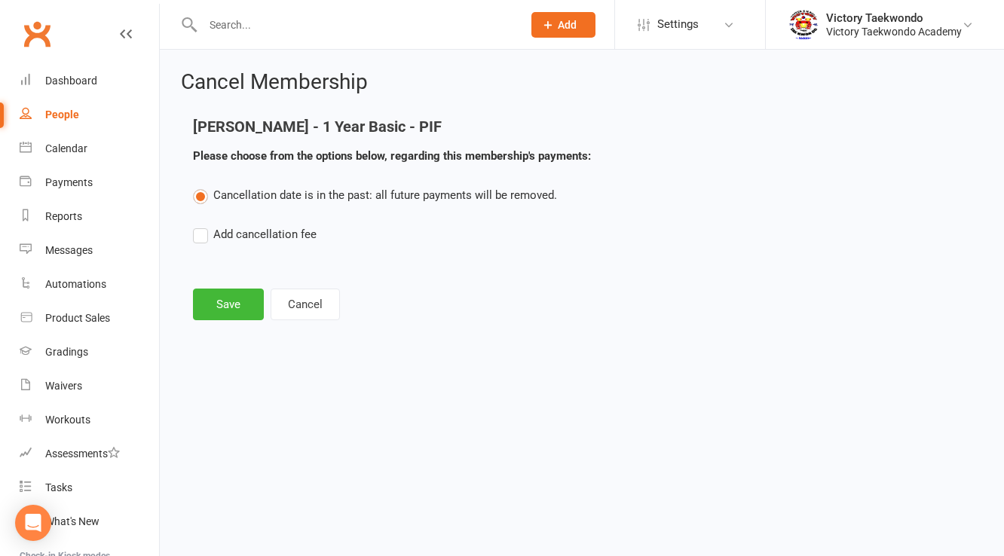
scroll to position [0, 0]
click at [205, 307] on button "Save" at bounding box center [228, 305] width 71 height 32
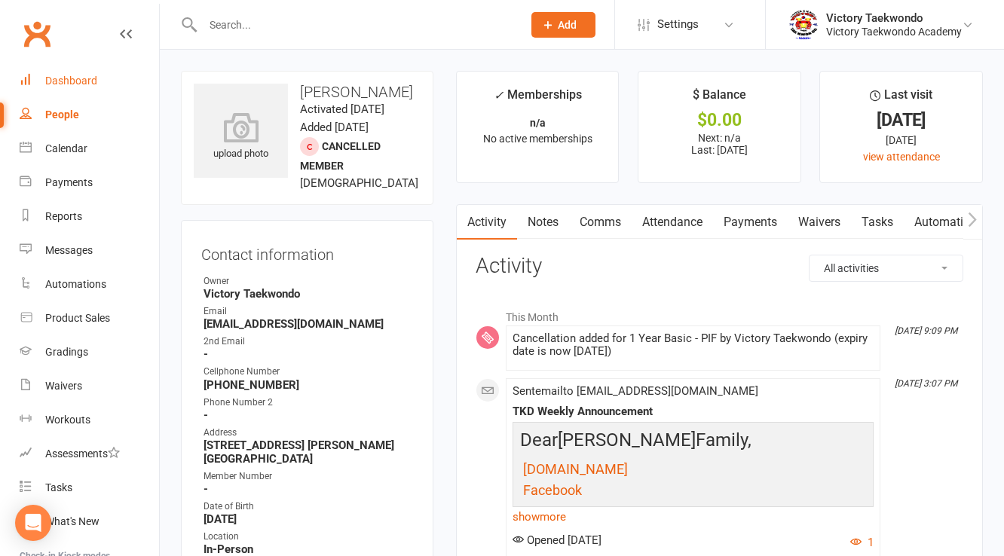
click at [81, 83] on div "Dashboard" at bounding box center [71, 81] width 52 height 12
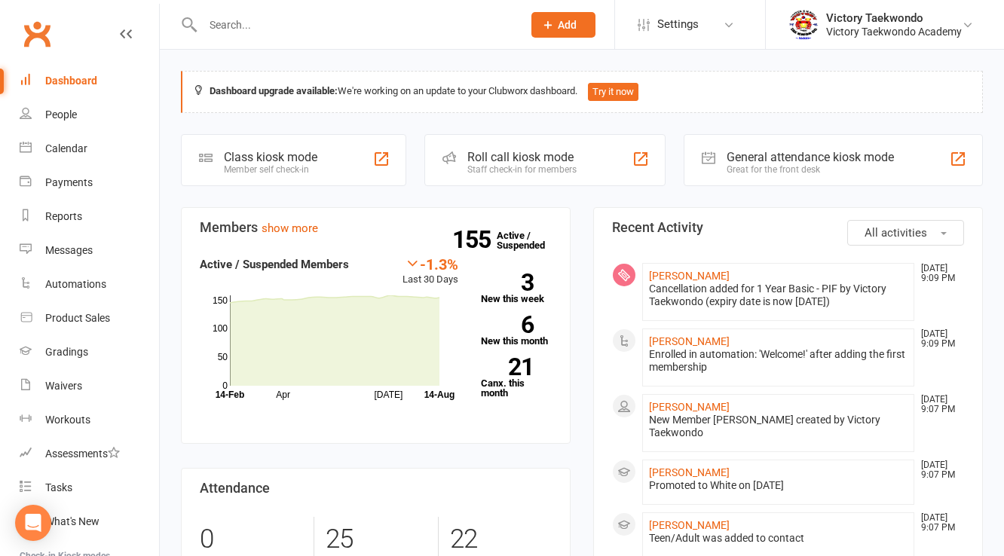
click at [266, 159] on div "Class kiosk mode" at bounding box center [270, 157] width 93 height 14
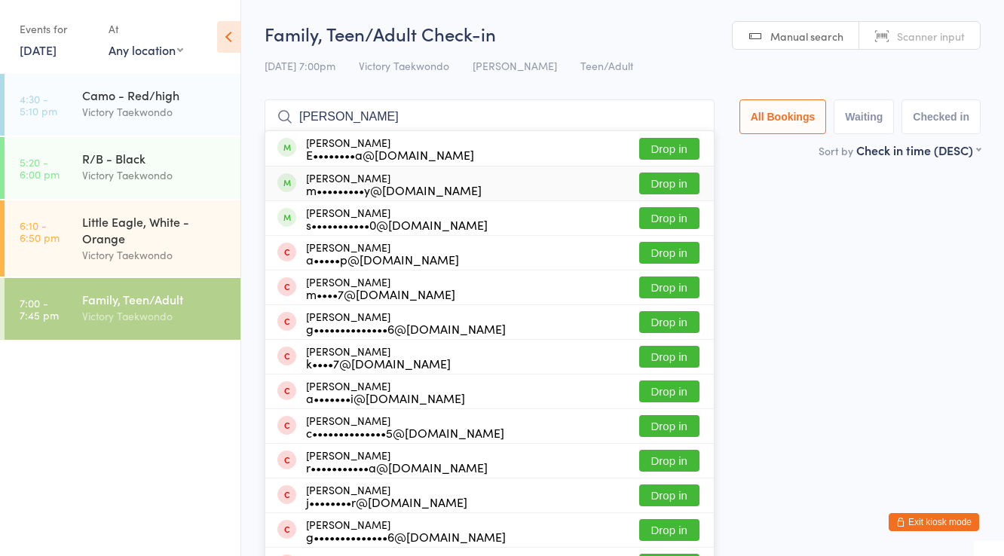
type input "[PERSON_NAME]"
click at [656, 183] on button "Drop in" at bounding box center [669, 184] width 60 height 22
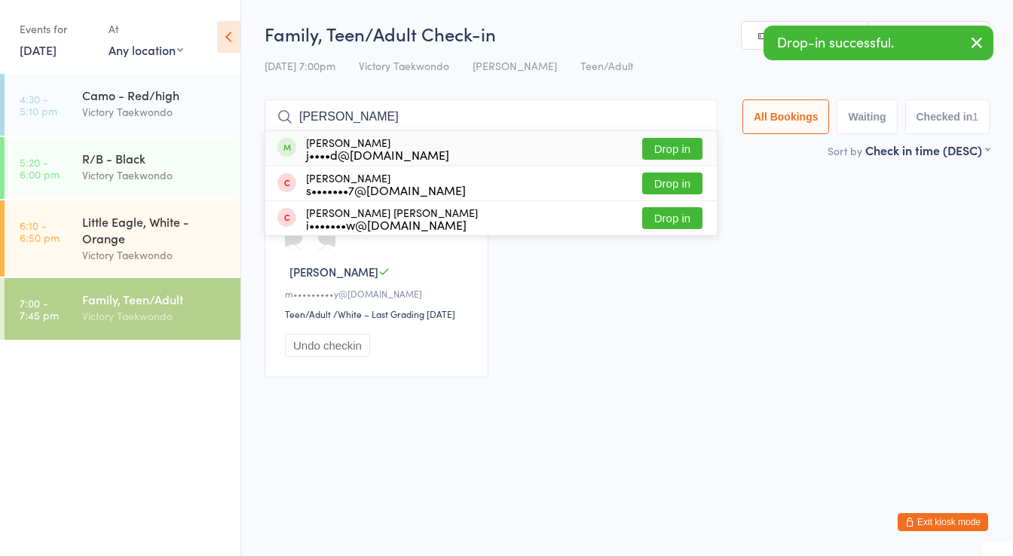
type input "jeff"
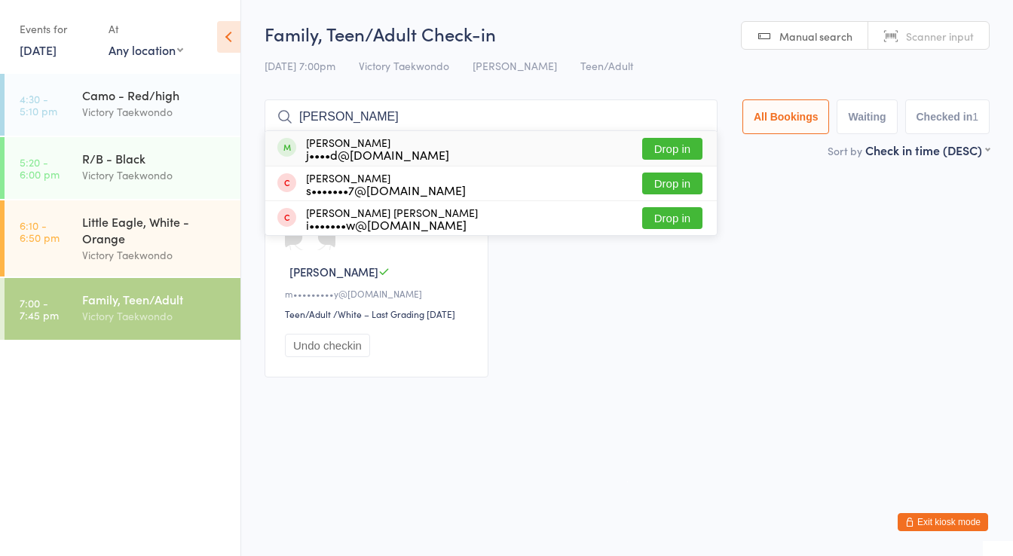
click at [693, 139] on button "Drop in" at bounding box center [672, 149] width 60 height 22
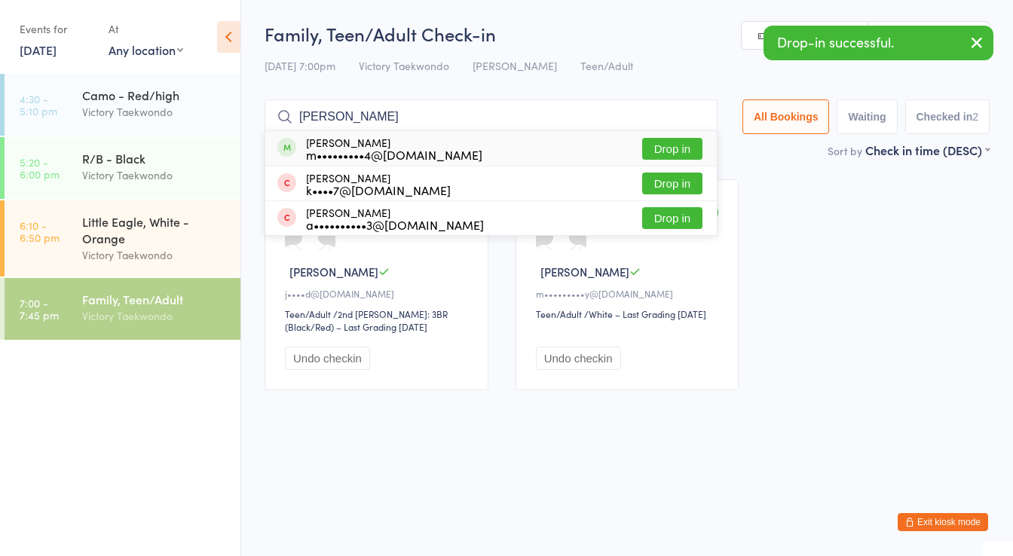
type input "kim"
click at [657, 142] on button "Drop in" at bounding box center [672, 149] width 60 height 22
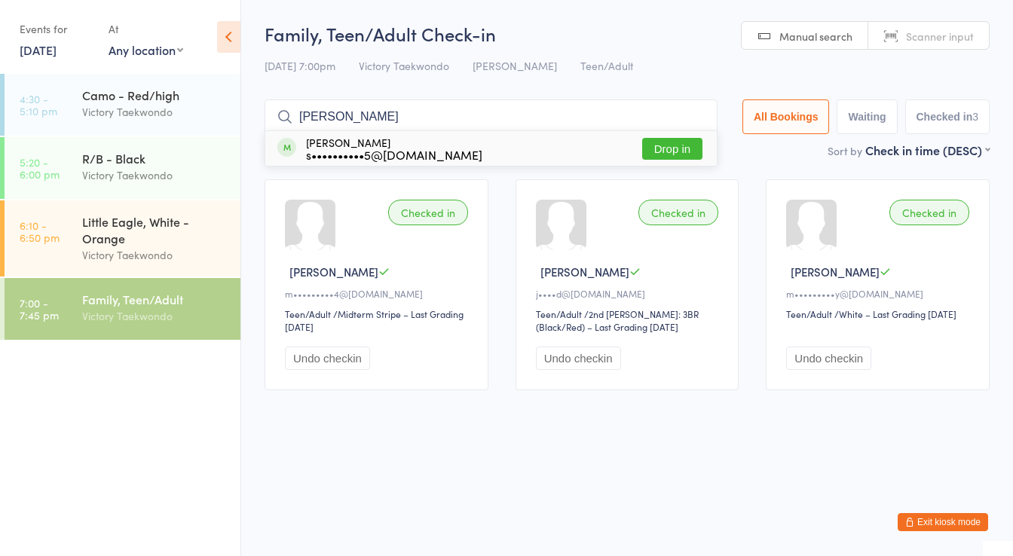
type input "pompeyo"
click at [675, 143] on button "Drop in" at bounding box center [672, 149] width 60 height 22
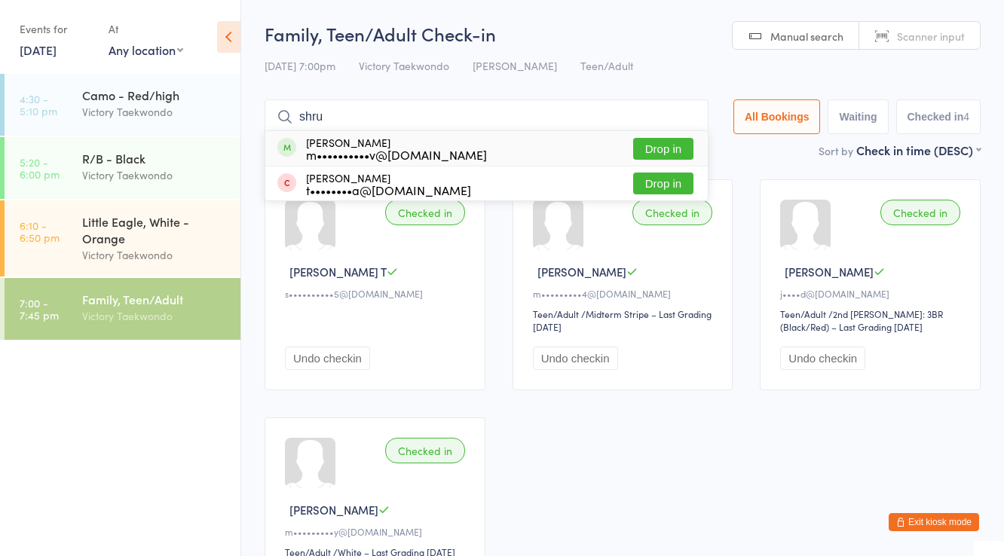
type input "shru"
click at [675, 143] on button "Drop in" at bounding box center [663, 149] width 60 height 22
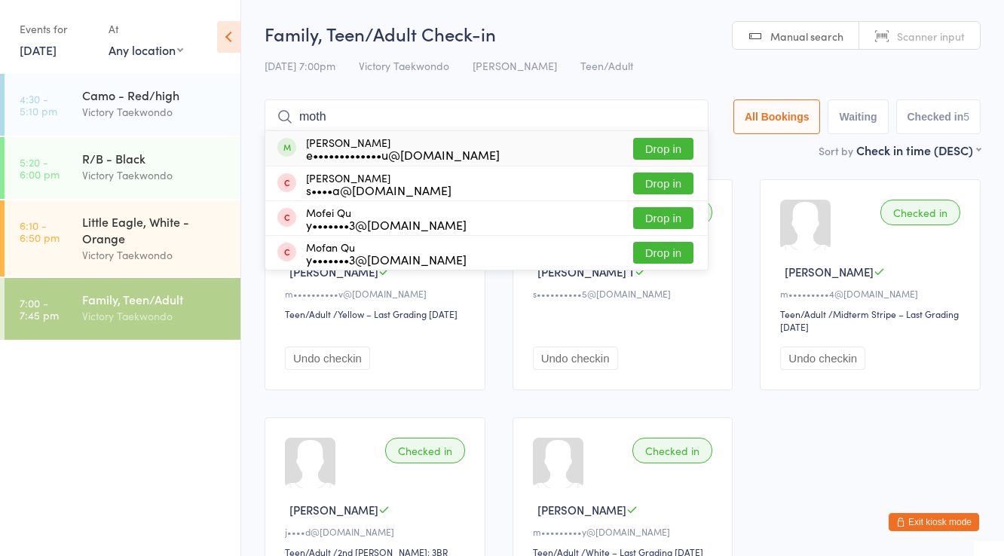
type input "moth"
click at [662, 142] on button "Drop in" at bounding box center [663, 149] width 60 height 22
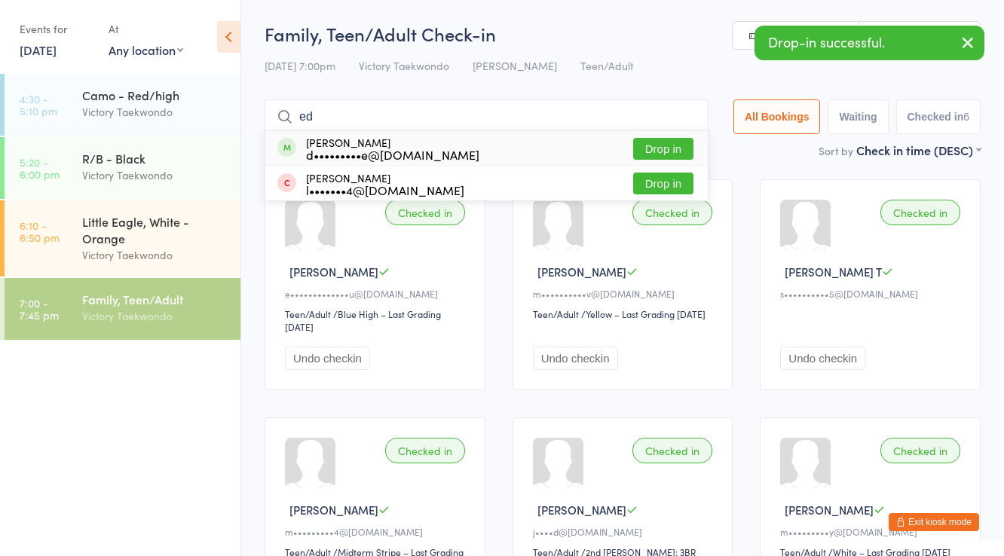
type input "ed"
click at [662, 142] on button "Drop in" at bounding box center [663, 149] width 60 height 22
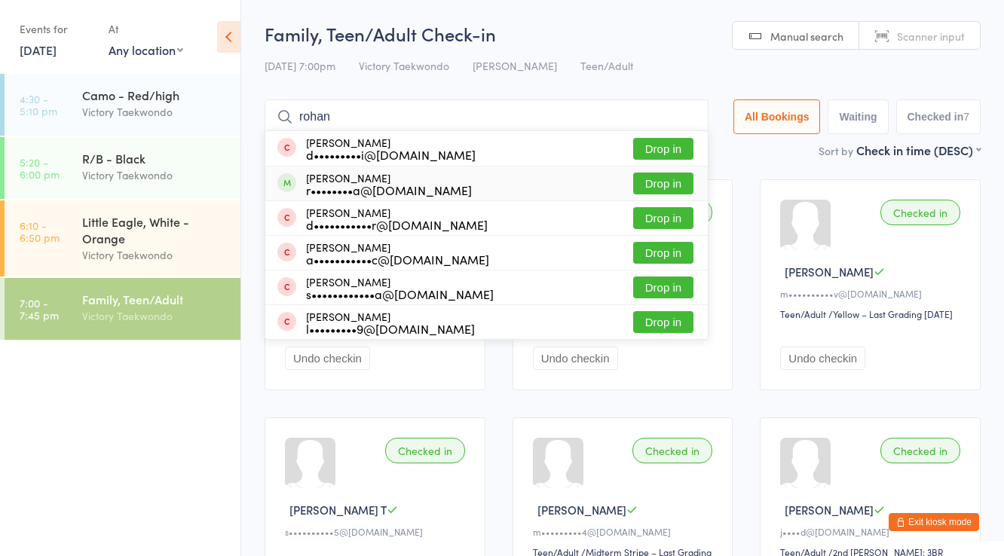
type input "rohan"
click at [663, 184] on button "Drop in" at bounding box center [663, 184] width 60 height 22
